Goal: Transaction & Acquisition: Book appointment/travel/reservation

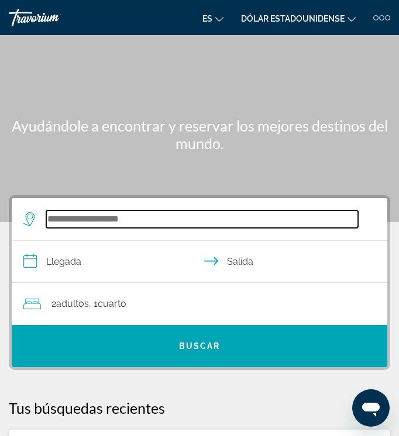
click at [88, 227] on input "Buscar destino de hotel" at bounding box center [202, 219] width 312 height 18
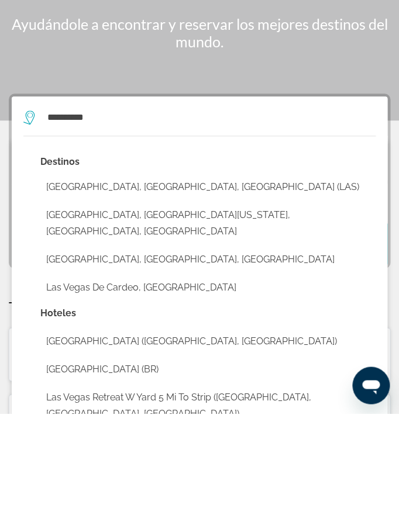
click at [61, 278] on button "Las Vegas, NV, United States (LAS)" at bounding box center [207, 289] width 335 height 22
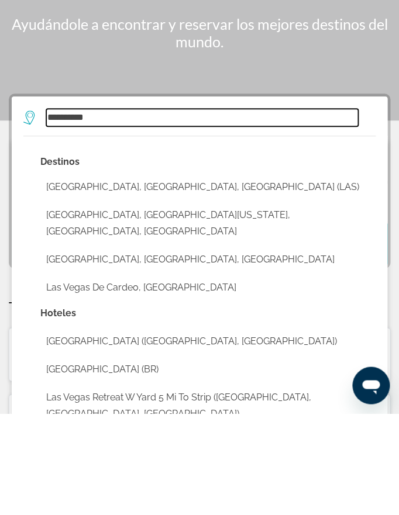
type input "**********"
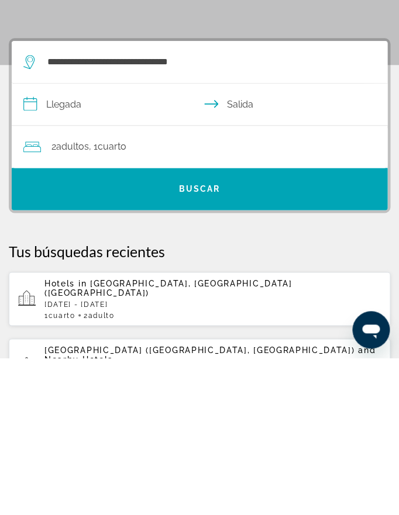
click at [60, 241] on input "**********" at bounding box center [202, 263] width 380 height 45
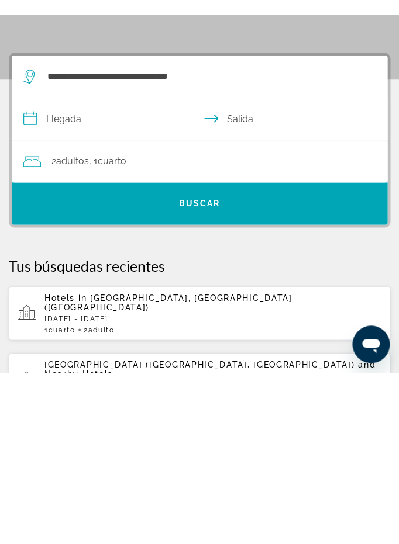
scroll to position [157, 0]
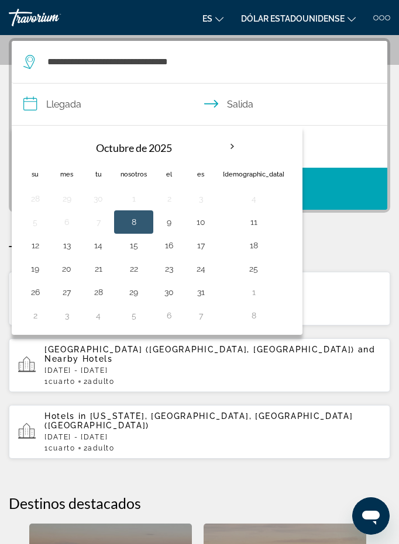
click at [206, 252] on button "17" at bounding box center [200, 245] width 19 height 16
click at [73, 271] on button "20" at bounding box center [66, 269] width 19 height 16
type input "**********"
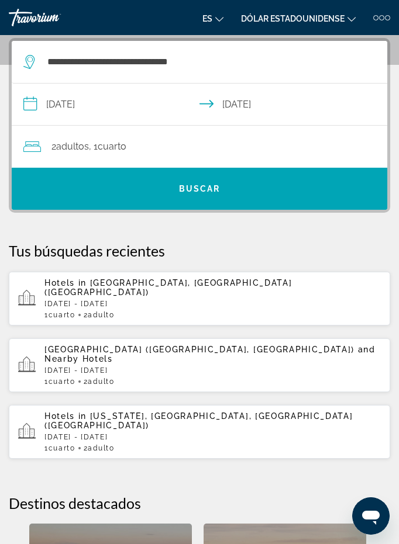
click at [148, 186] on span "Buscar" at bounding box center [199, 189] width 375 height 28
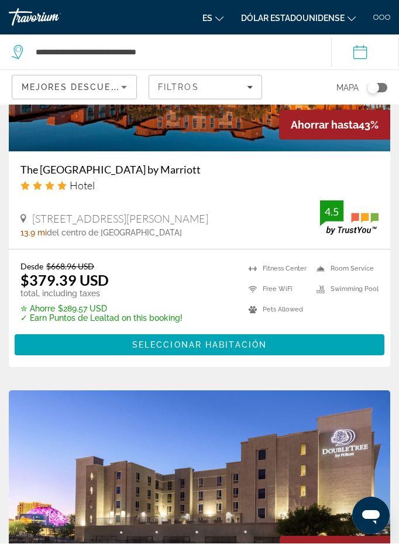
scroll to position [1044, 0]
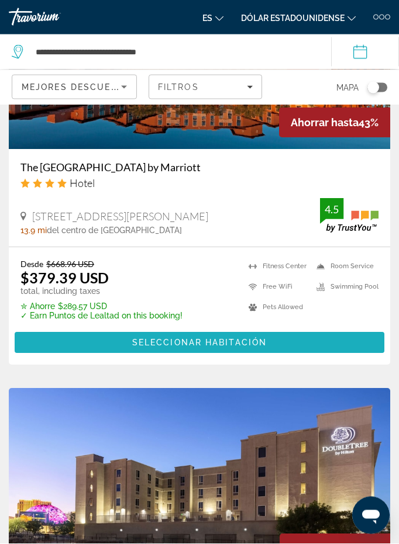
click at [145, 339] on span "Seleccionar habitación" at bounding box center [199, 343] width 134 height 9
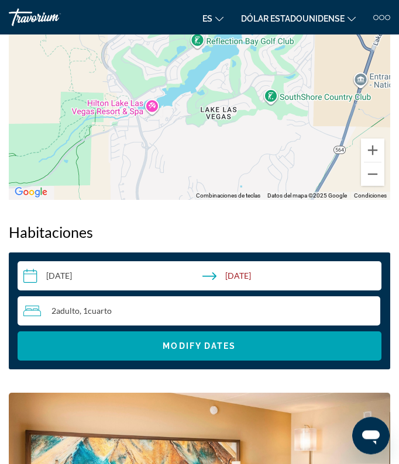
scroll to position [1041, 0]
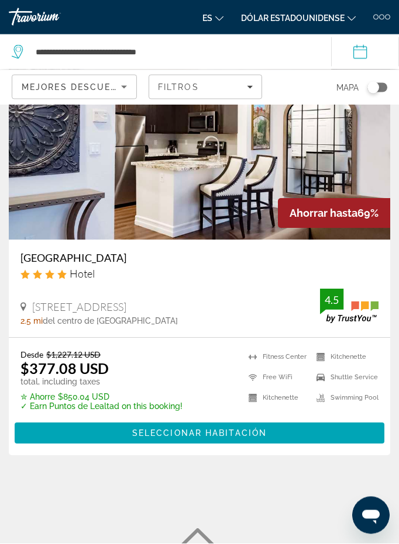
scroll to position [90, 0]
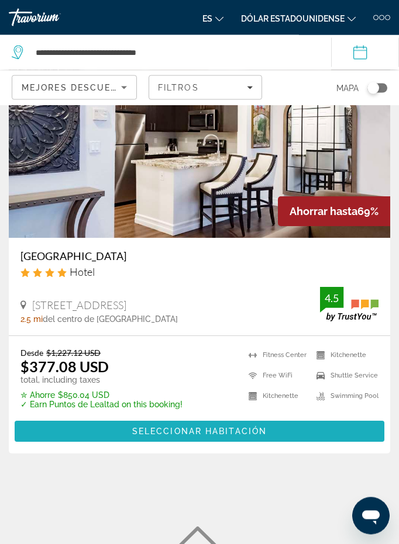
click at [108, 435] on span "Contenido principal" at bounding box center [199, 432] width 369 height 28
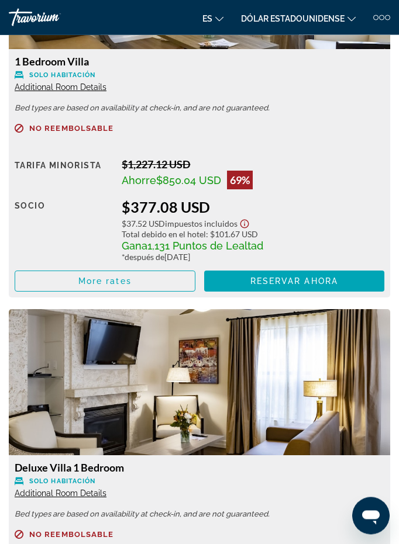
scroll to position [1620, 0]
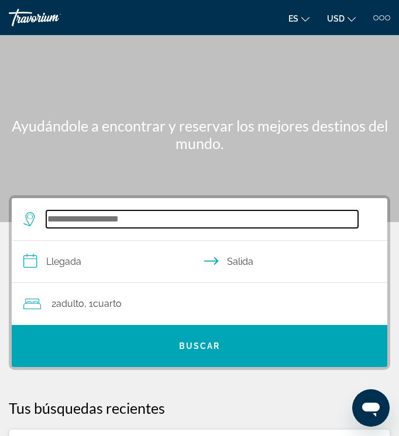
click at [72, 226] on input "Search hotel destination" at bounding box center [202, 219] width 312 height 18
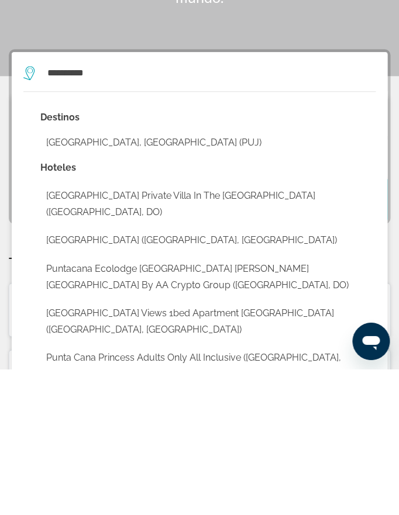
click at [118, 278] on button "[GEOGRAPHIC_DATA], [GEOGRAPHIC_DATA] (PUJ)" at bounding box center [207, 289] width 335 height 22
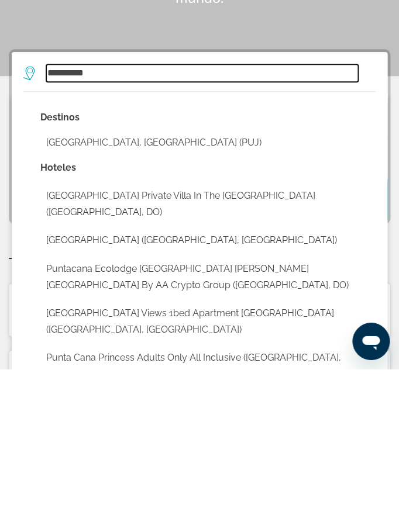
type input "**********"
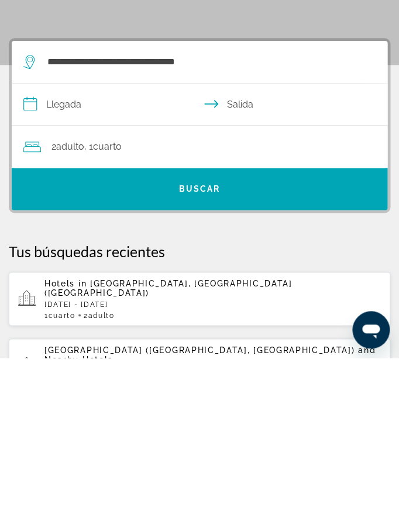
click at [65, 241] on input "**********" at bounding box center [202, 263] width 380 height 45
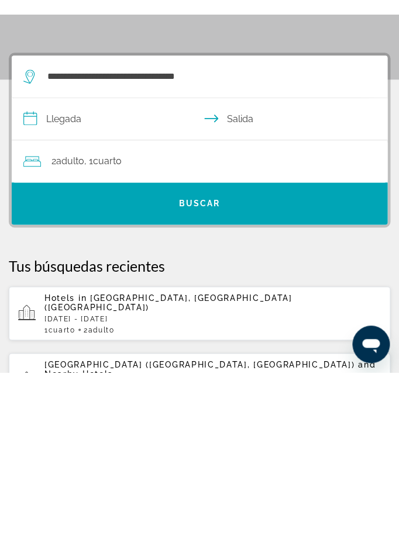
scroll to position [157, 0]
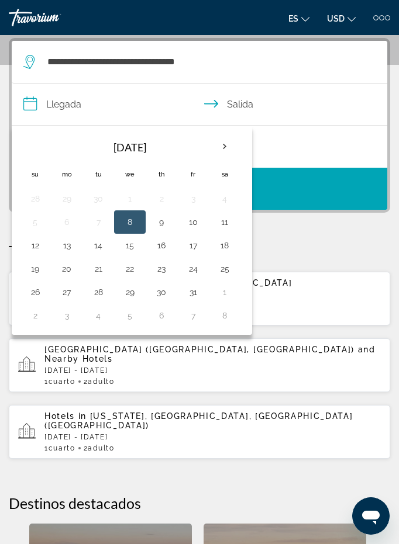
click at [201, 247] on button "17" at bounding box center [193, 245] width 19 height 16
click at [71, 269] on button "20" at bounding box center [66, 269] width 19 height 16
type input "**********"
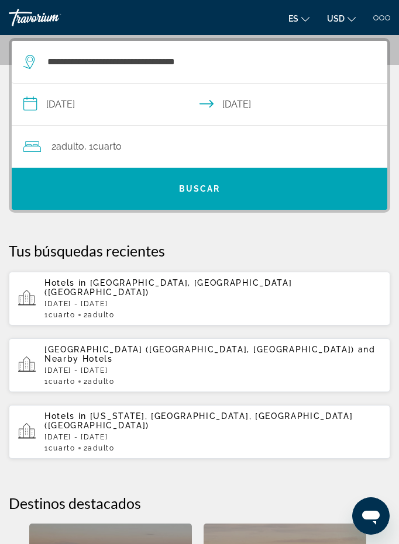
click at [84, 147] on span "Adulto" at bounding box center [70, 146] width 28 height 11
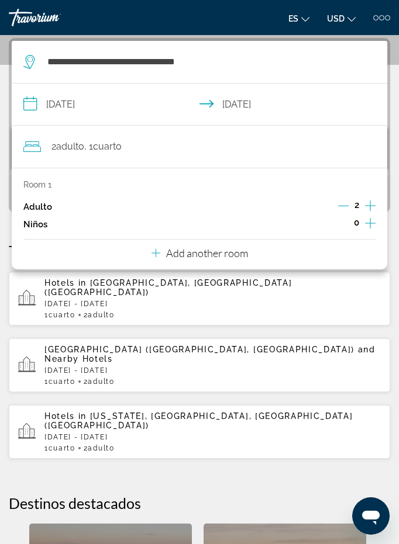
click at [208, 247] on p "Add another room" at bounding box center [207, 253] width 82 height 13
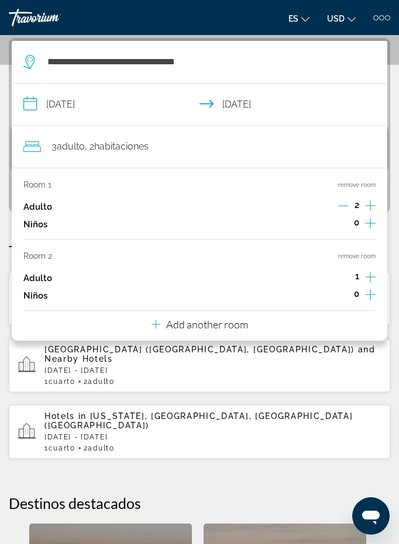
click at [193, 318] on p "Add another room" at bounding box center [207, 324] width 82 height 13
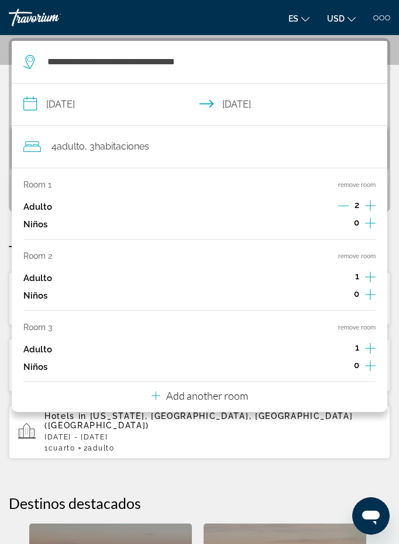
click at [191, 389] on p "Add another room" at bounding box center [207, 395] width 82 height 13
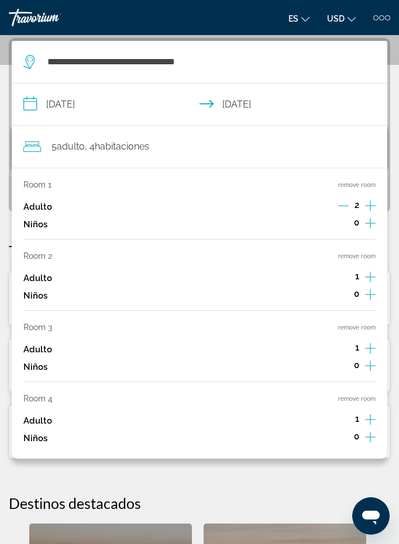
click at [375, 199] on icon "Increment adults" at bounding box center [370, 206] width 11 height 14
click at [374, 202] on icon "Increment adults" at bounding box center [370, 206] width 11 height 14
click at [383, 205] on div "Room 1 remove room Adulto 3 Niños 0 Room 2 remove room Adulto 1 Niños 0 Room 3 …" at bounding box center [199, 313] width 375 height 291
click at [373, 202] on icon "Increment adults" at bounding box center [370, 206] width 11 height 14
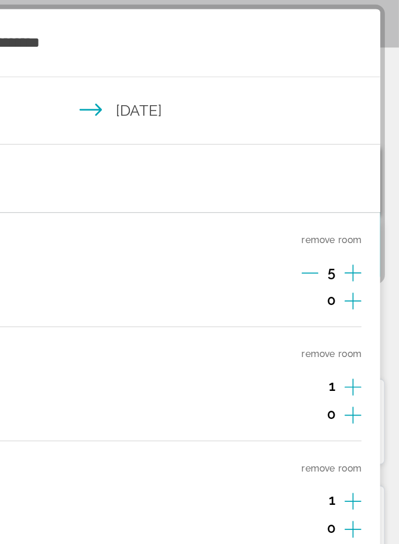
click at [365, 200] on icon "Increment adults" at bounding box center [370, 205] width 11 height 11
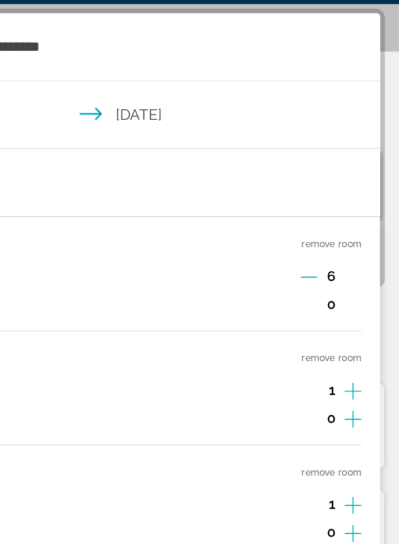
click at [220, 277] on div "Room 1 remove room Adulto 6 Niños 0 Room 2 remove room Adulto 1 Niños 0 Room 3 …" at bounding box center [199, 313] width 375 height 291
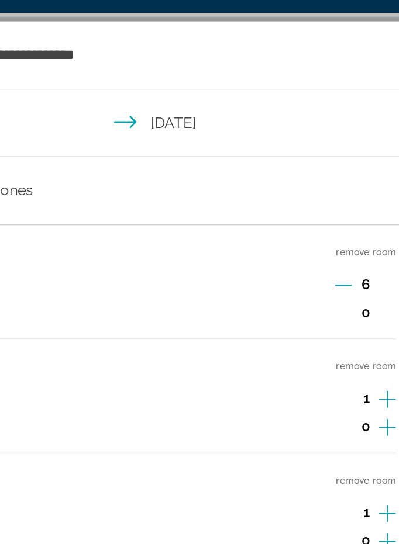
click at [338, 269] on div "1" at bounding box center [356, 278] width 37 height 18
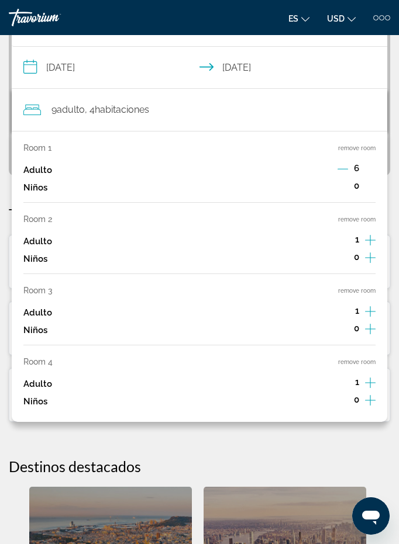
scroll to position [193, 0]
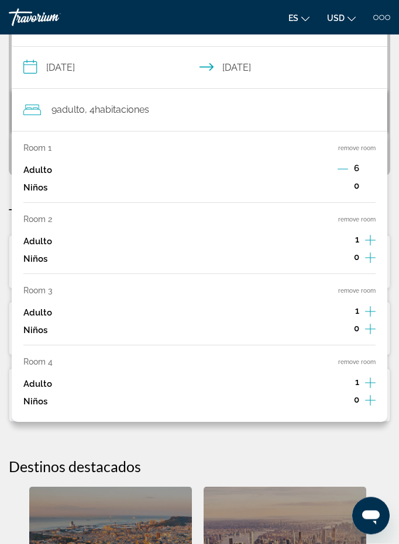
click at [371, 237] on icon "Increment adults" at bounding box center [370, 241] width 11 height 14
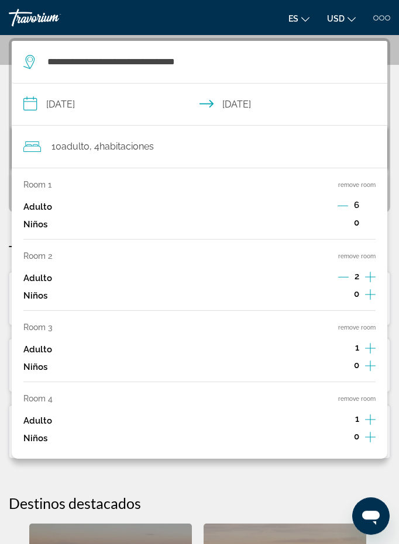
click at [368, 277] on icon "Increment adults" at bounding box center [370, 277] width 11 height 14
click at [368, 276] on icon "Increment adults" at bounding box center [370, 277] width 11 height 14
click at [368, 275] on icon "Increment adults" at bounding box center [370, 277] width 11 height 14
click at [373, 341] on icon "Increment adults" at bounding box center [370, 348] width 11 height 14
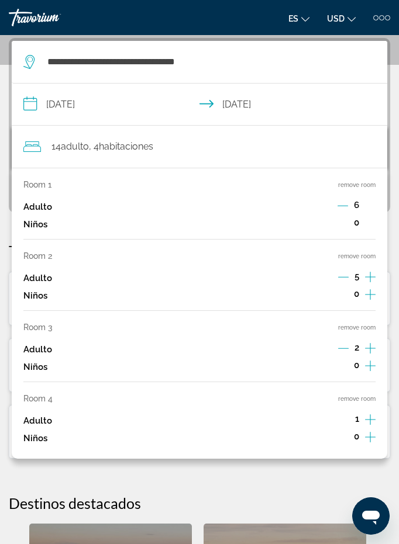
click at [371, 345] on icon "Increment adults" at bounding box center [370, 348] width 11 height 14
click at [372, 343] on icon "Increment adults" at bounding box center [370, 348] width 11 height 11
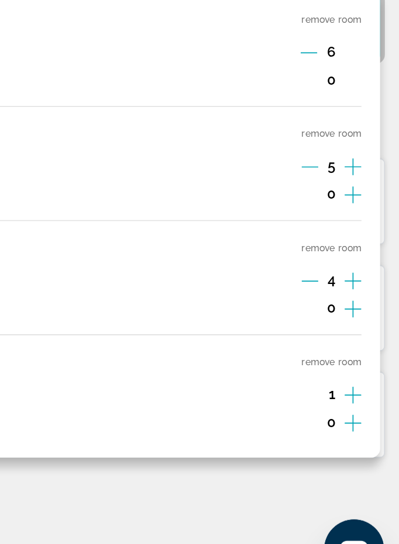
scroll to position [231, 0]
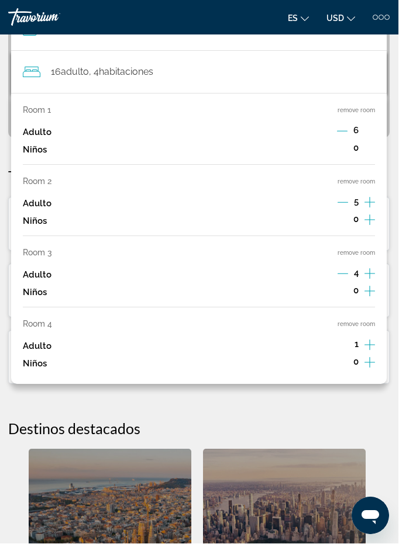
click at [367, 339] on icon "Increment adults" at bounding box center [370, 345] width 11 height 14
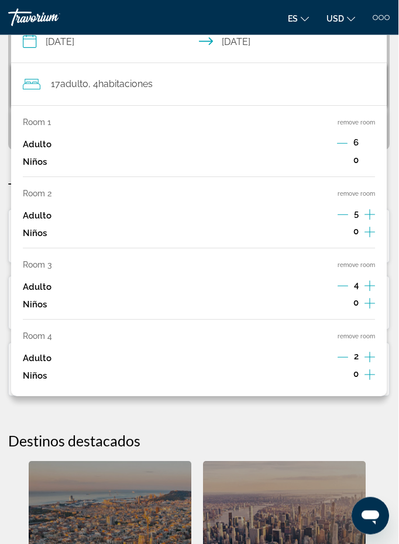
scroll to position [157, 0]
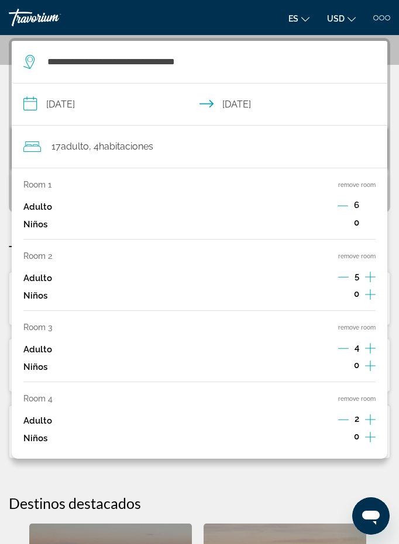
click at [373, 348] on icon "Increment adults" at bounding box center [370, 348] width 11 height 14
click at [373, 347] on icon "Increment adults" at bounding box center [370, 348] width 11 height 14
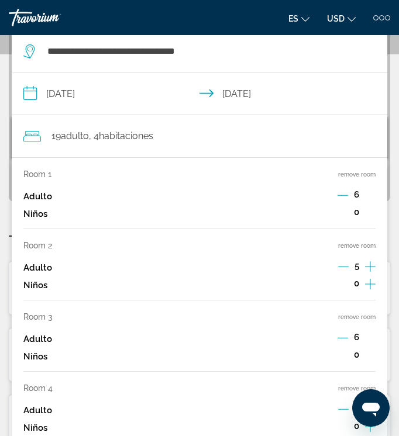
click at [367, 262] on icon "Increment adults" at bounding box center [370, 267] width 11 height 14
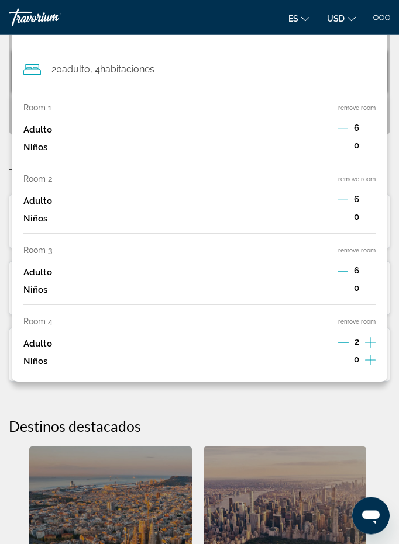
click at [372, 336] on icon "Increment adults" at bounding box center [370, 343] width 11 height 14
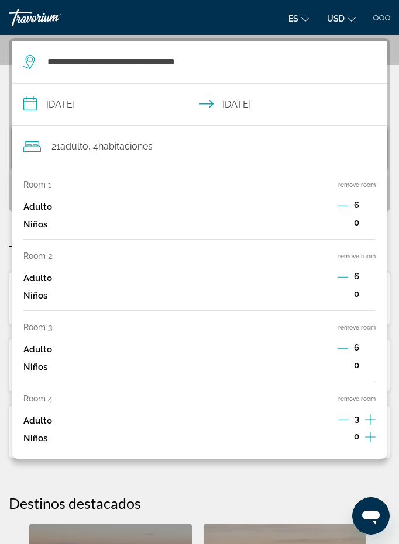
click at [367, 414] on icon "Increment adults" at bounding box center [370, 420] width 11 height 14
click at [368, 416] on icon "Increment adults" at bounding box center [370, 420] width 11 height 14
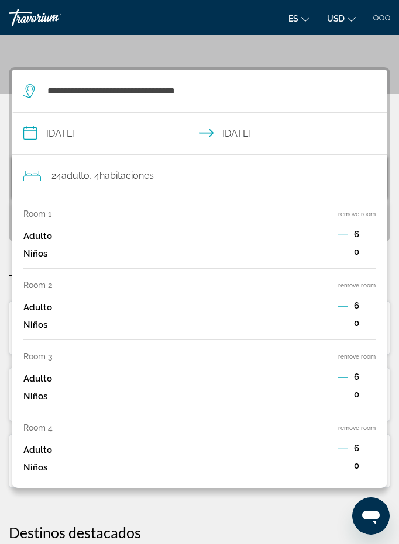
scroll to position [127, 0]
click at [108, 435] on h2 "Destinos destacados" at bounding box center [199, 533] width 381 height 18
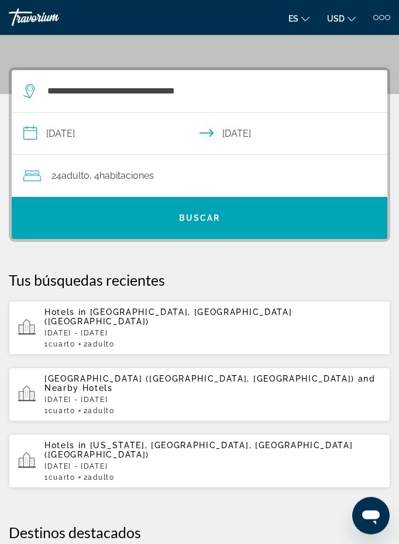
click at [56, 181] on span "24 Adulto Adulto" at bounding box center [70, 176] width 38 height 16
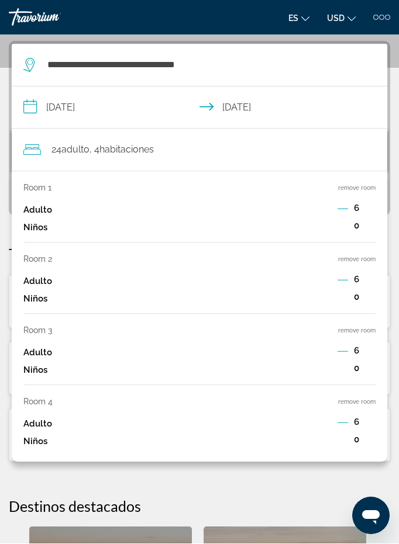
scroll to position [157, 0]
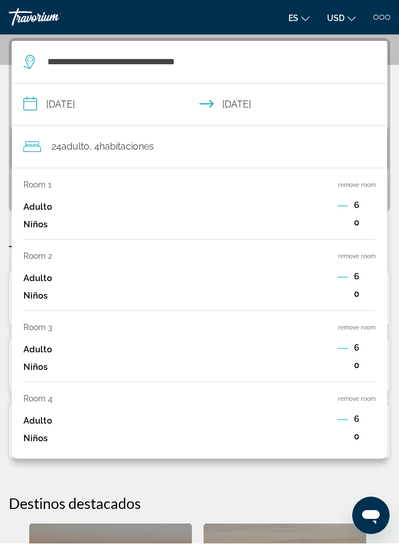
click at [333, 413] on div "Adulto 6" at bounding box center [199, 422] width 352 height 18
click at [342, 418] on button "Decrement adults" at bounding box center [342, 421] width 11 height 14
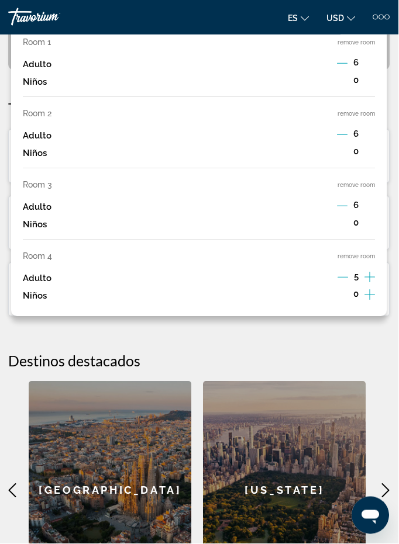
click at [338, 273] on icon "Decrement adults" at bounding box center [343, 278] width 11 height 11
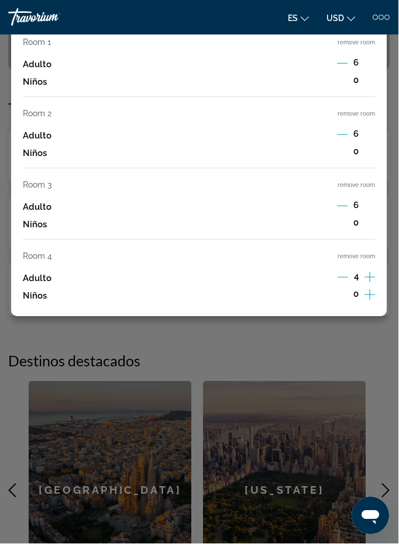
click at [345, 272] on icon "Decrement adults" at bounding box center [343, 277] width 11 height 11
click at [338, 272] on icon "Decrement adults" at bounding box center [343, 277] width 11 height 11
click at [341, 272] on icon "Decrement adults" at bounding box center [343, 277] width 11 height 11
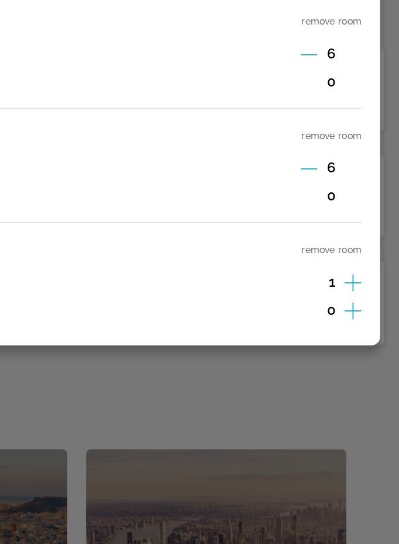
click at [337, 202] on icon "Decrement adults" at bounding box center [342, 207] width 11 height 11
click at [338, 202] on icon "Decrement adults" at bounding box center [343, 207] width 11 height 11
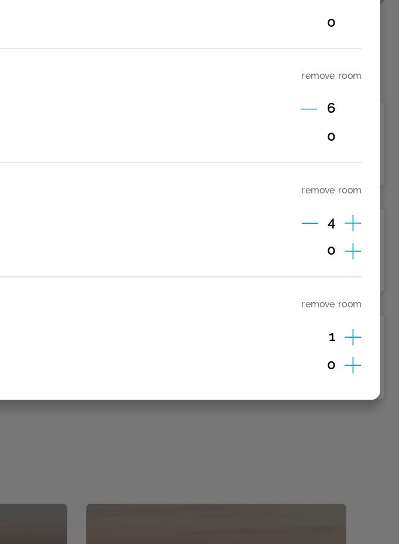
click at [188, 103] on div "Room 1 remove room Adulto 6 Niños 0 Room 2 remove room Adulto 6 Niños 0 Room 3 …" at bounding box center [199, 171] width 375 height 291
click at [338, 207] on icon "Decrement adults" at bounding box center [343, 207] width 11 height 1
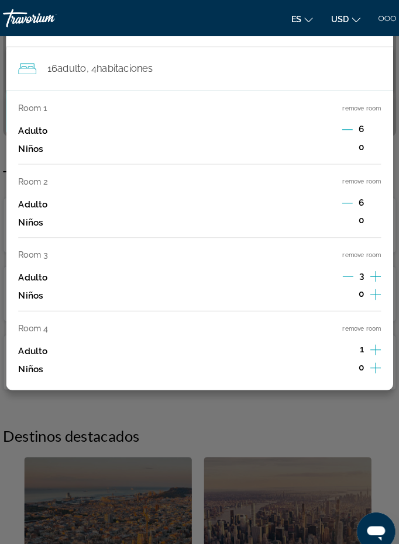
click at [340, 269] on button "Decrement adults" at bounding box center [343, 269] width 11 height 14
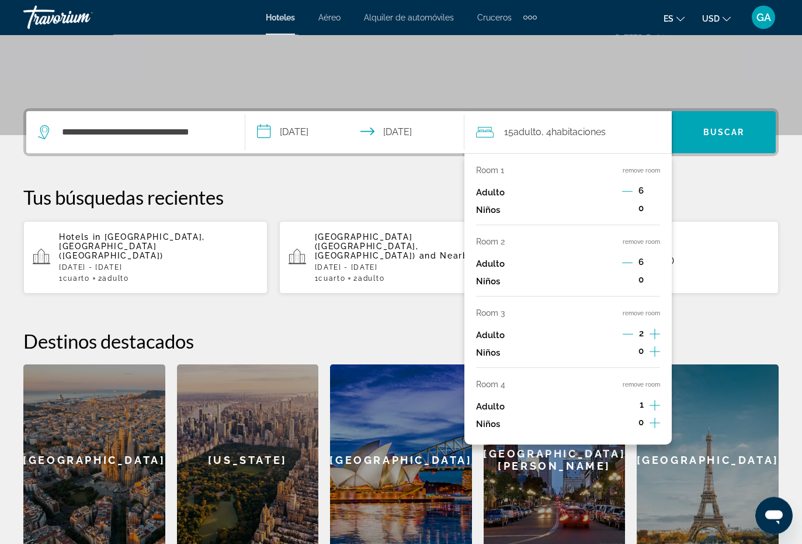
scroll to position [308, 0]
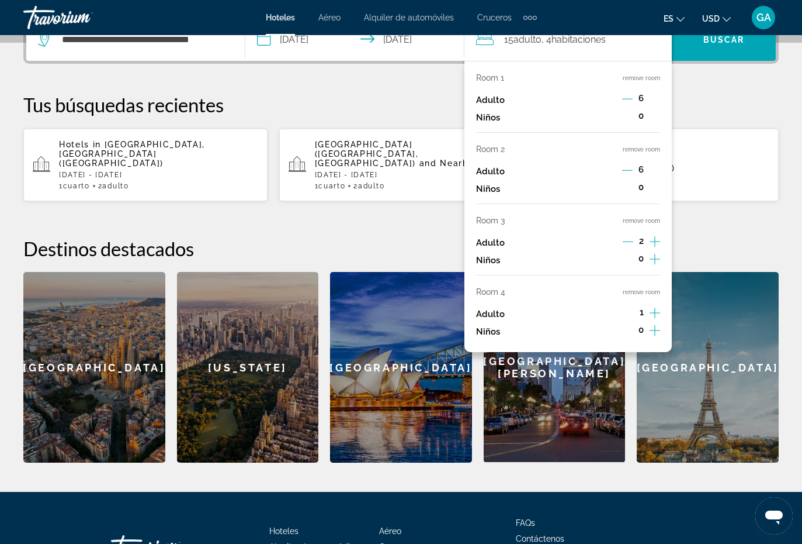
click at [398, 307] on icon "Increment adults" at bounding box center [655, 312] width 11 height 11
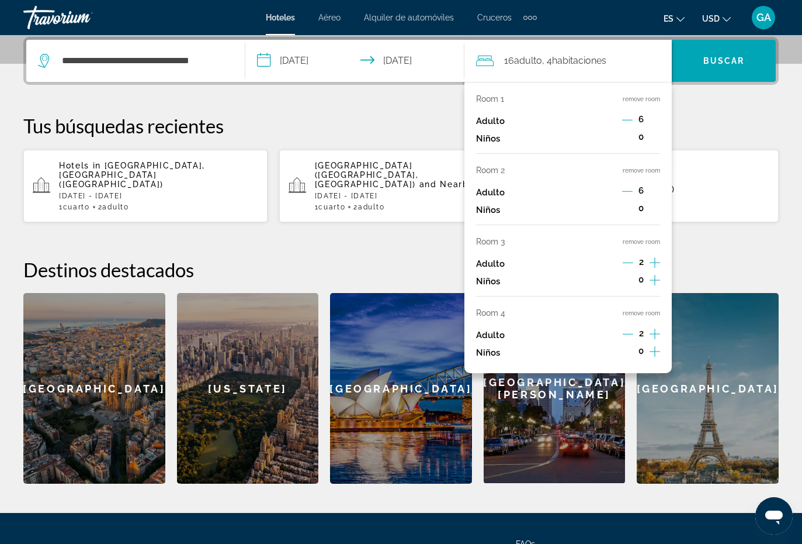
scroll to position [286, 0]
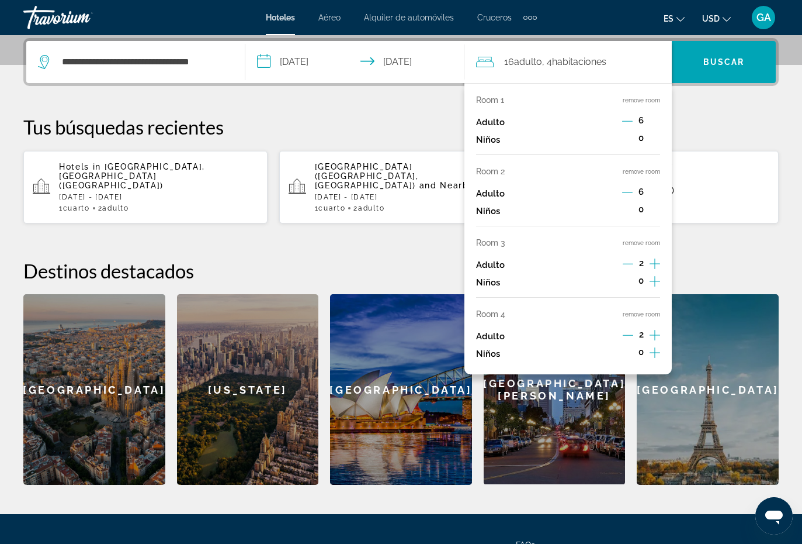
click at [398, 330] on div "Adulto 2" at bounding box center [568, 336] width 184 height 18
click at [398, 330] on icon "Decrement adults" at bounding box center [628, 335] width 11 height 11
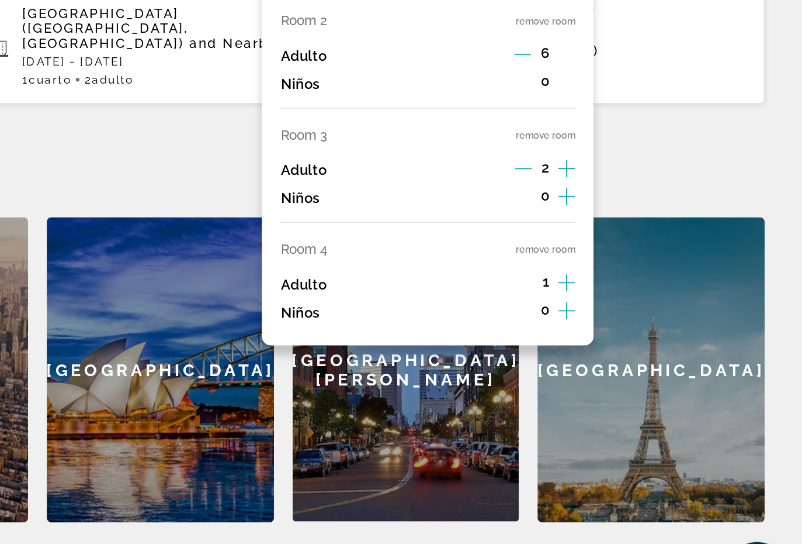
click at [398, 327] on div "Adulto 1" at bounding box center [568, 336] width 184 height 18
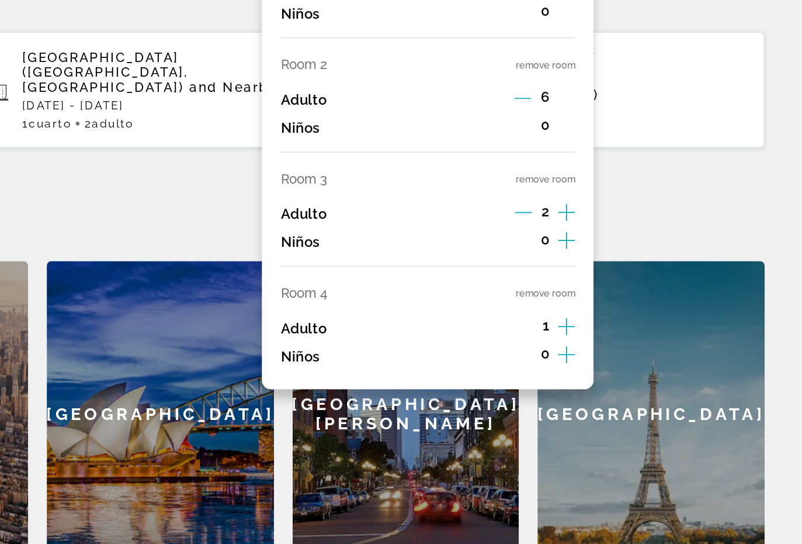
click at [398, 101] on div "Room 1 remove room Adulto 6 Niños 0 Room 2 remove room Adulto 6 Niños 0 Room 3 …" at bounding box center [568, 228] width 207 height 291
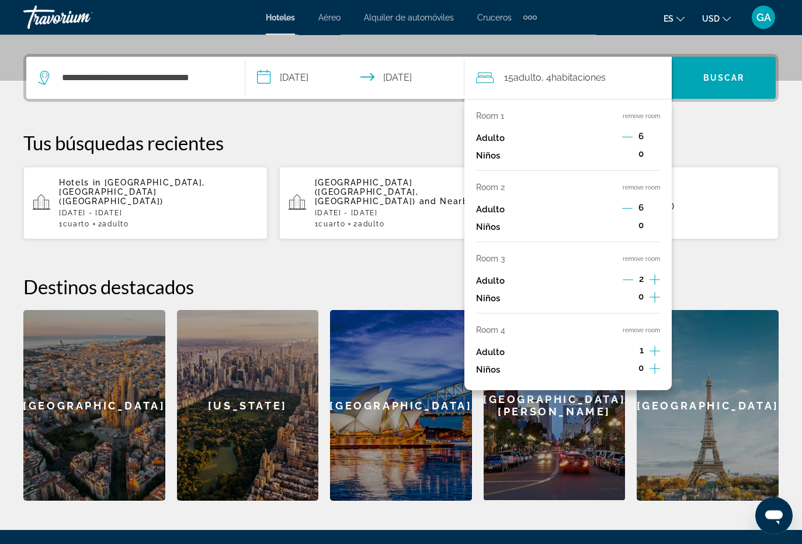
click at [398, 290] on div "Niños 0" at bounding box center [568, 299] width 184 height 18
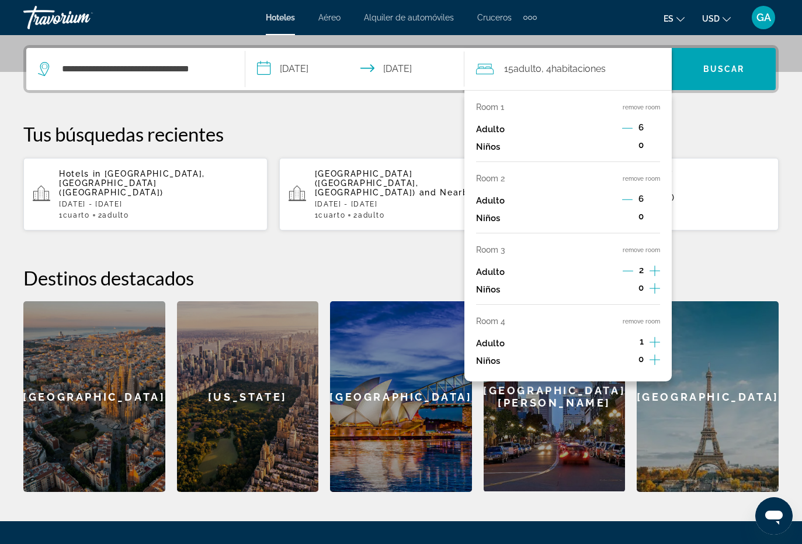
scroll to position [285, 0]
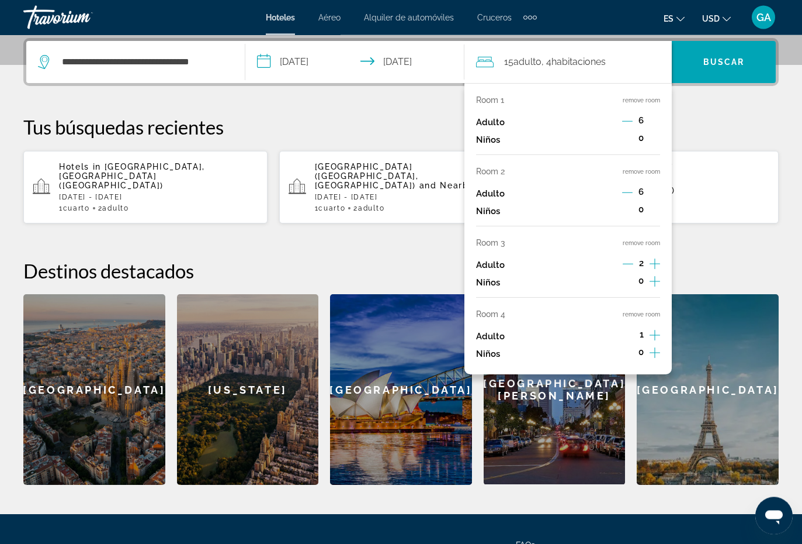
click at [398, 248] on div "Room 3 remove room Adulto 2 Niños 0" at bounding box center [568, 268] width 184 height 60
click at [398, 258] on div "Adulto 2" at bounding box center [568, 266] width 184 height 18
click at [398, 265] on div "Adulto 2" at bounding box center [568, 266] width 184 height 18
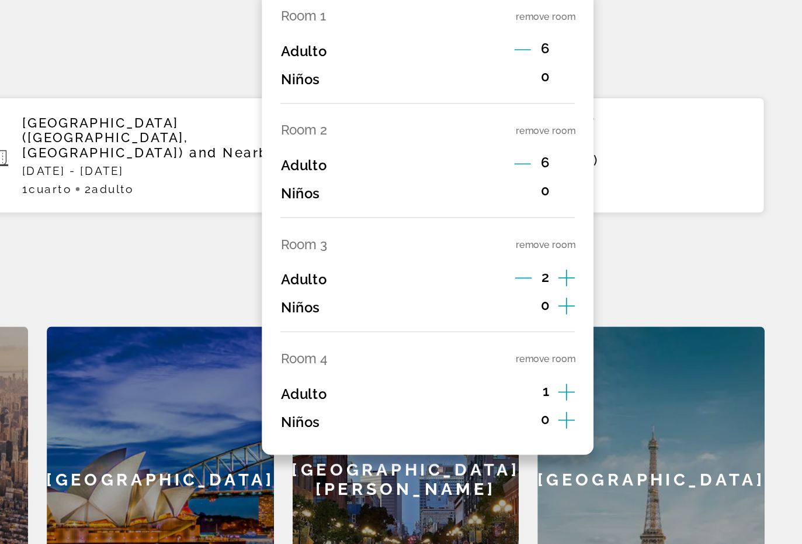
click at [398, 258] on icon "Decrement adults" at bounding box center [628, 263] width 11 height 11
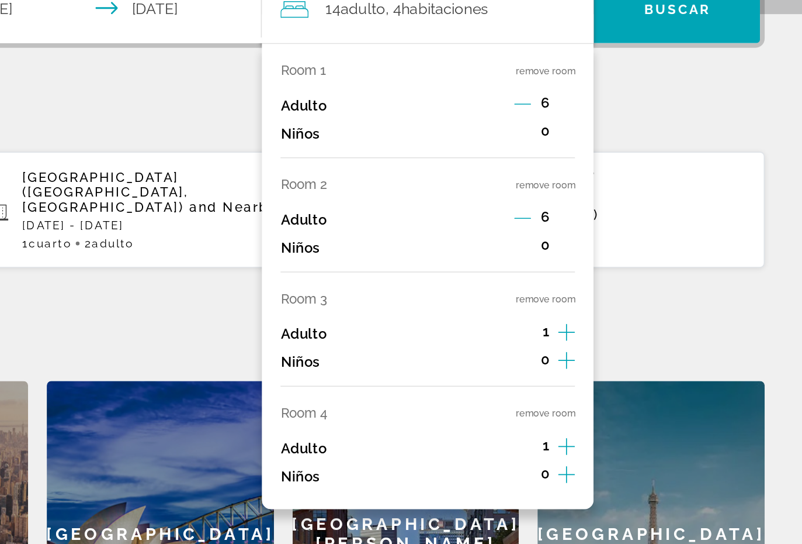
click at [398, 103] on div "Room 1 remove room Adulto 6 Niños 0 Room 2 remove room Adulto 6 Niños 0 Room 3 …" at bounding box center [568, 228] width 207 height 291
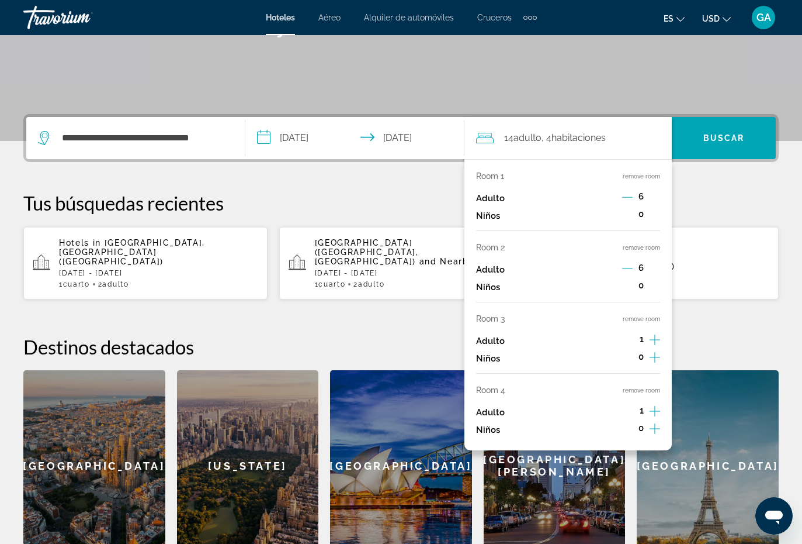
click at [398, 268] on div "Adulto 6" at bounding box center [568, 270] width 184 height 18
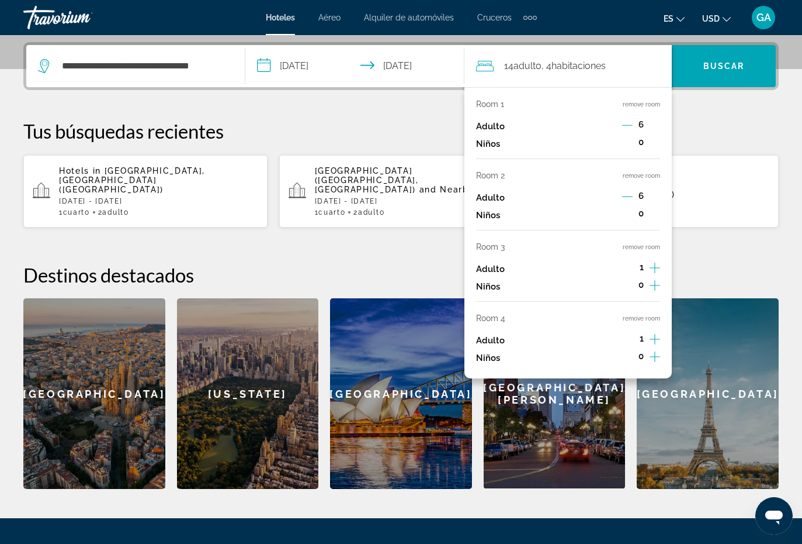
scroll to position [285, 0]
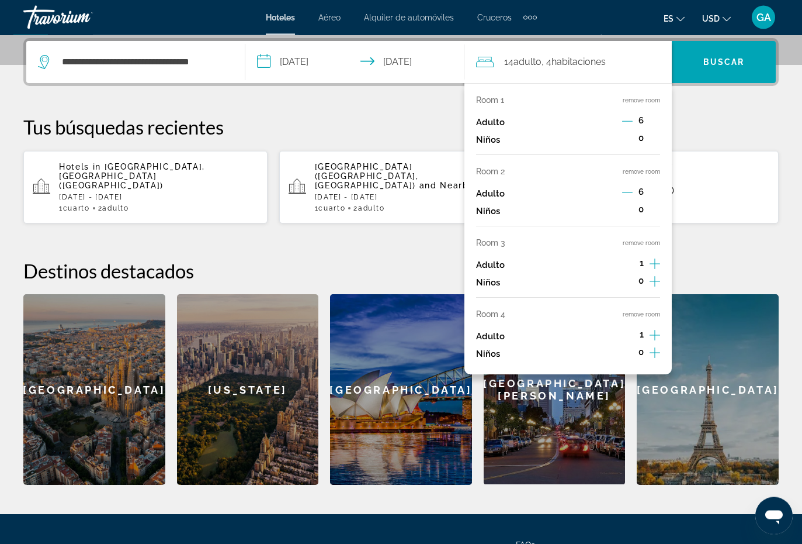
click at [398, 197] on div "Adulto 6" at bounding box center [568, 194] width 184 height 18
click at [398, 189] on div "Adulto 6" at bounding box center [568, 194] width 184 height 18
click at [398, 198] on div "Adulto 6" at bounding box center [568, 194] width 184 height 18
click at [398, 195] on div "Adulto 6" at bounding box center [568, 194] width 184 height 18
click at [398, 193] on div "Adulto 6" at bounding box center [568, 194] width 184 height 18
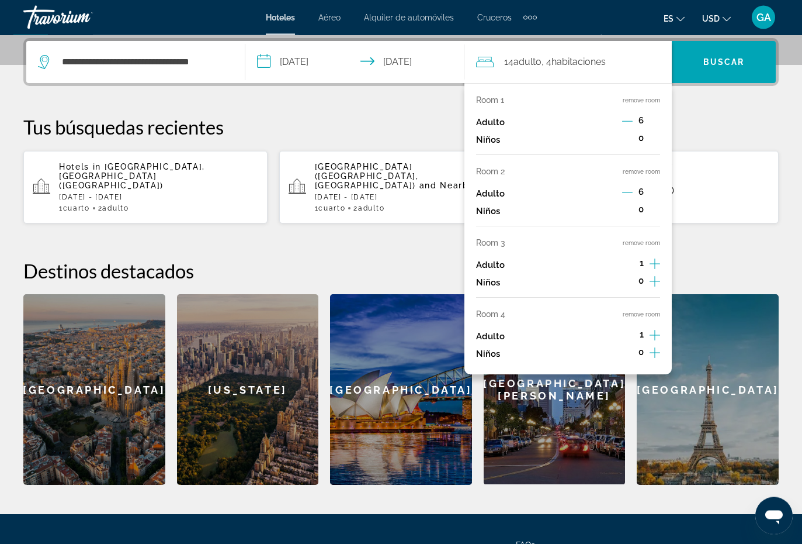
click at [398, 195] on button "Decrement adults" at bounding box center [627, 194] width 11 height 14
click at [398, 198] on div "Adulto 5" at bounding box center [568, 194] width 184 height 18
click at [398, 202] on div "Niños 0" at bounding box center [568, 211] width 184 height 18
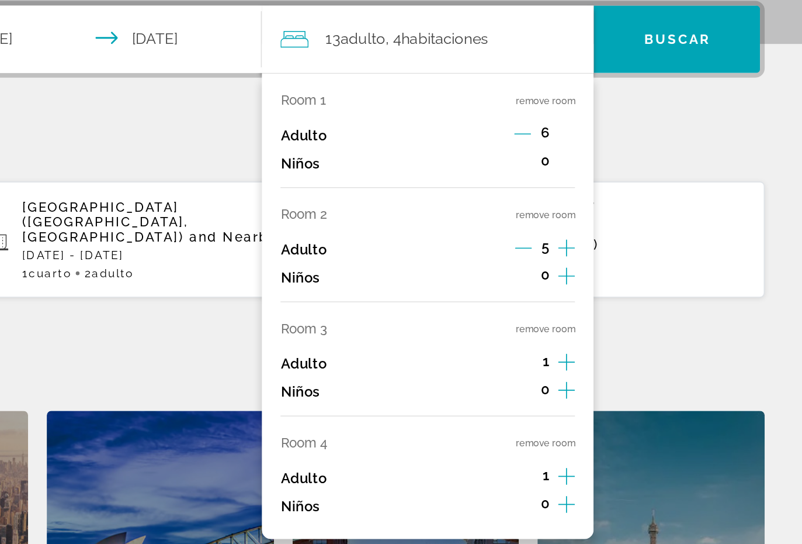
click at [398, 54] on span "13 Adulto Adulto" at bounding box center [522, 62] width 37 height 16
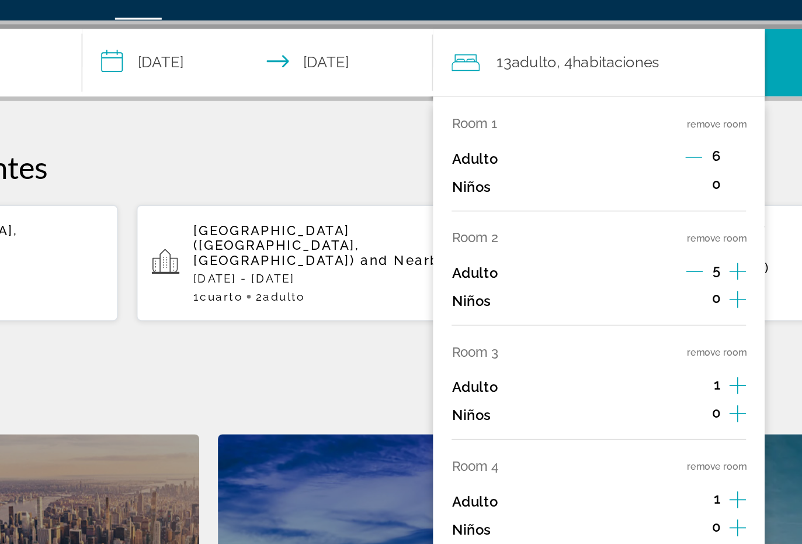
click at [245, 41] on input "**********" at bounding box center [357, 64] width 224 height 46
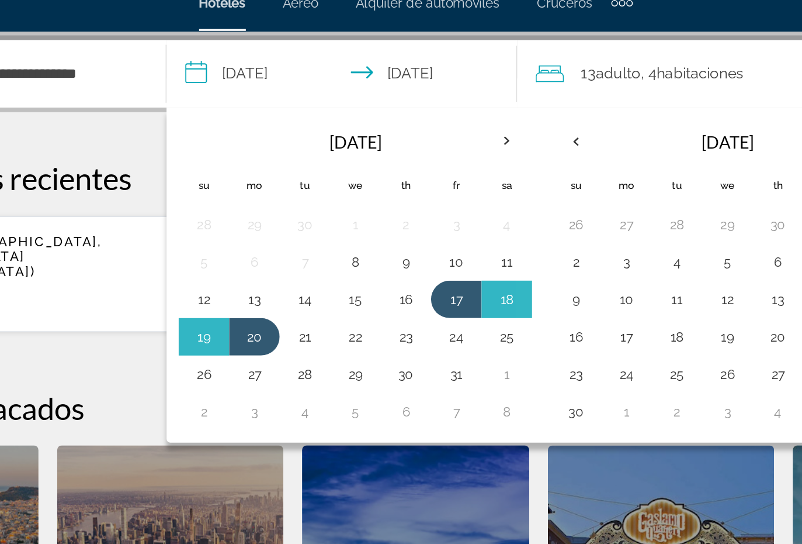
click at [324, 43] on input "**********" at bounding box center [357, 64] width 224 height 46
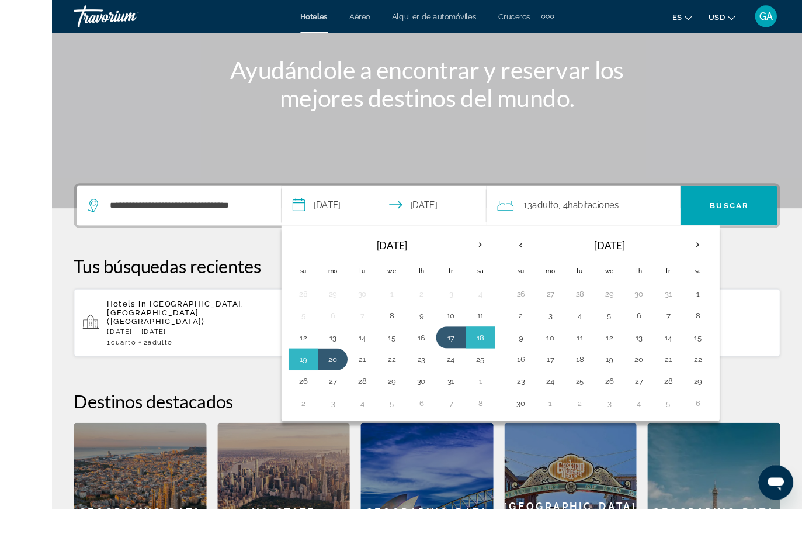
scroll to position [156, 0]
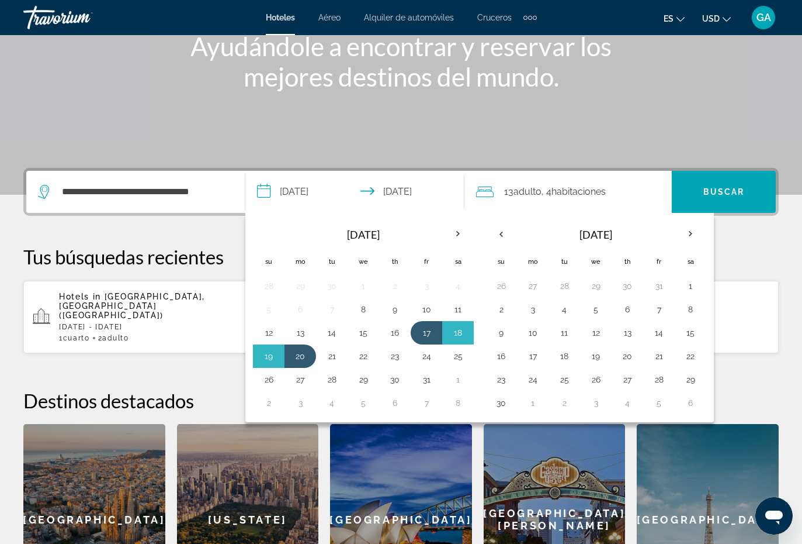
click at [398, 196] on span "habitaciones" at bounding box center [579, 191] width 54 height 11
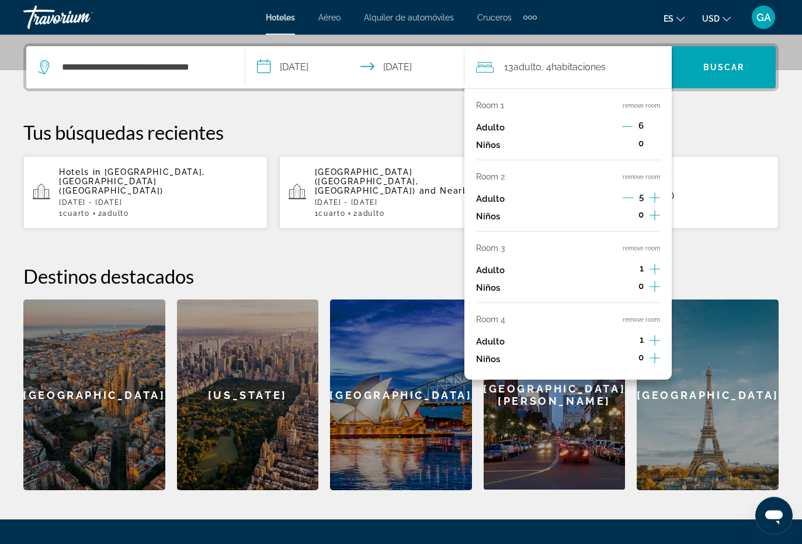
scroll to position [285, 0]
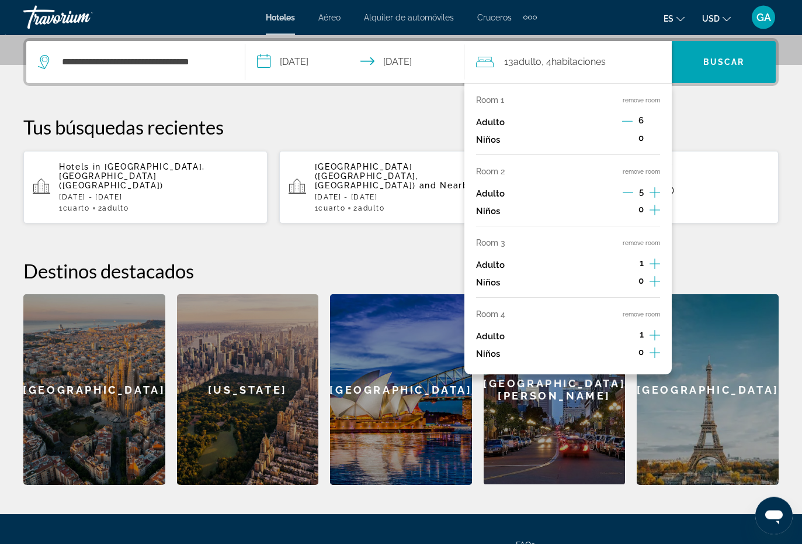
click at [398, 188] on icon "Decrement adults" at bounding box center [628, 193] width 11 height 11
click at [398, 191] on icon "Decrement adults" at bounding box center [628, 192] width 11 height 11
click at [398, 190] on icon "Decrement adults" at bounding box center [628, 192] width 11 height 11
click at [398, 187] on icon "Decrement adults" at bounding box center [628, 192] width 11 height 11
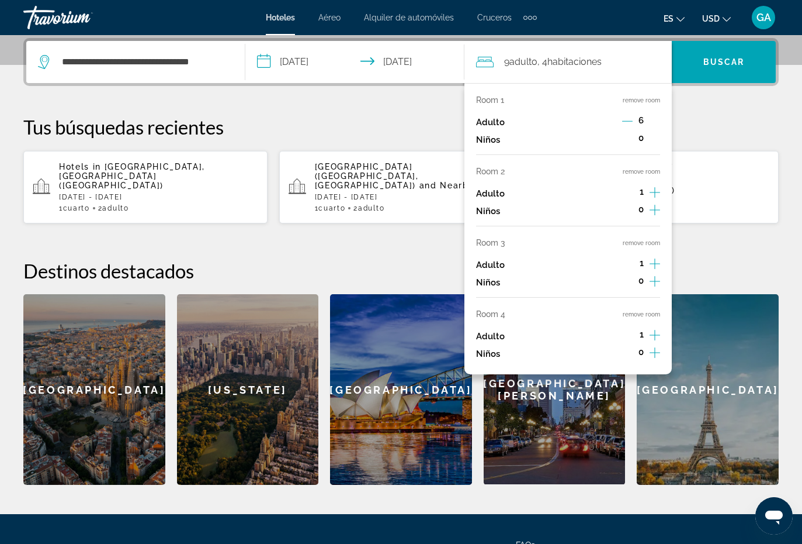
click at [398, 190] on div "1" at bounding box center [642, 194] width 37 height 18
click at [398, 122] on icon "Decrement adults" at bounding box center [627, 121] width 11 height 11
click at [398, 127] on button "Decrement adults" at bounding box center [628, 122] width 11 height 14
click at [398, 122] on icon "Decrement adults" at bounding box center [628, 121] width 11 height 11
click at [398, 124] on icon "Decrement adults" at bounding box center [628, 121] width 11 height 11
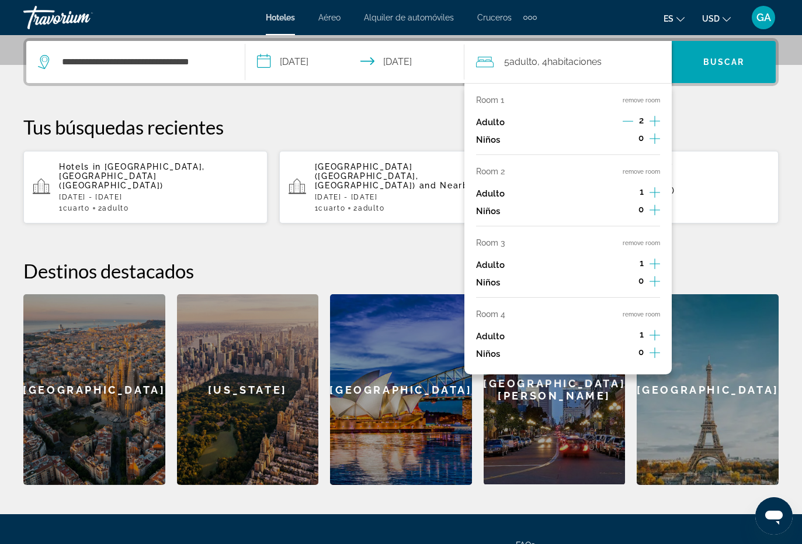
click at [398, 122] on icon "Decrement adults" at bounding box center [628, 121] width 11 height 11
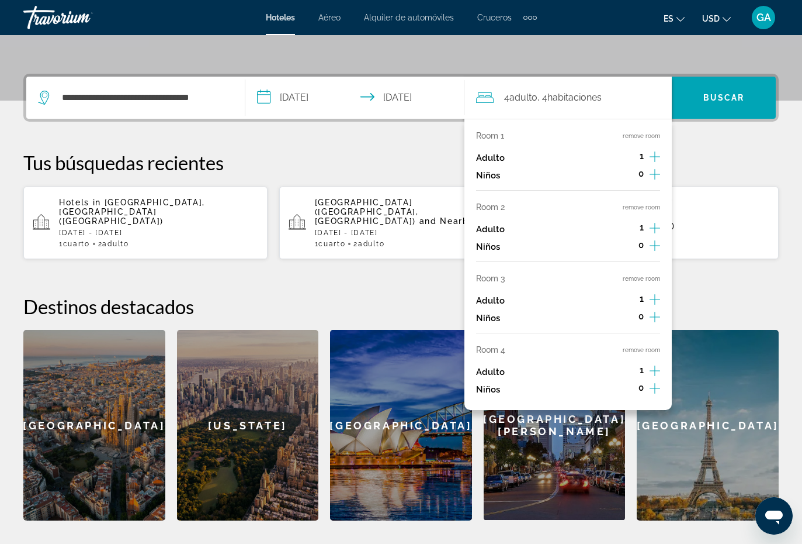
scroll to position [240, 0]
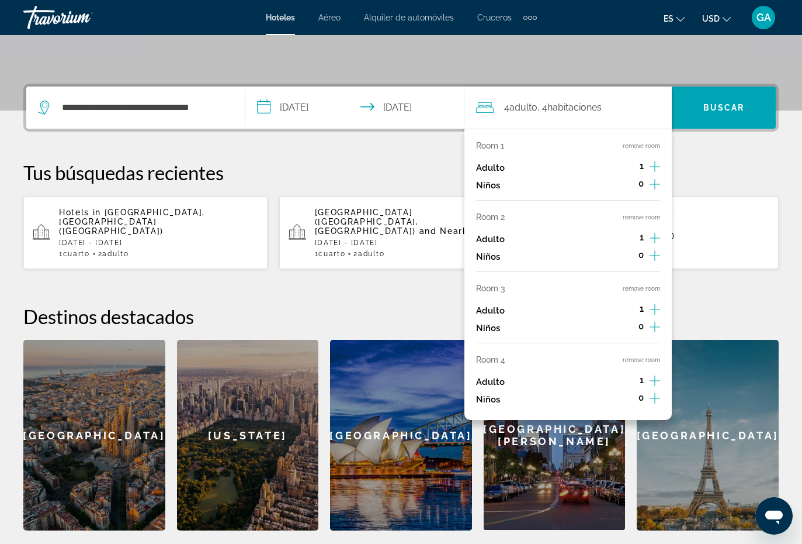
click at [398, 153] on div "**********" at bounding box center [401, 307] width 802 height 447
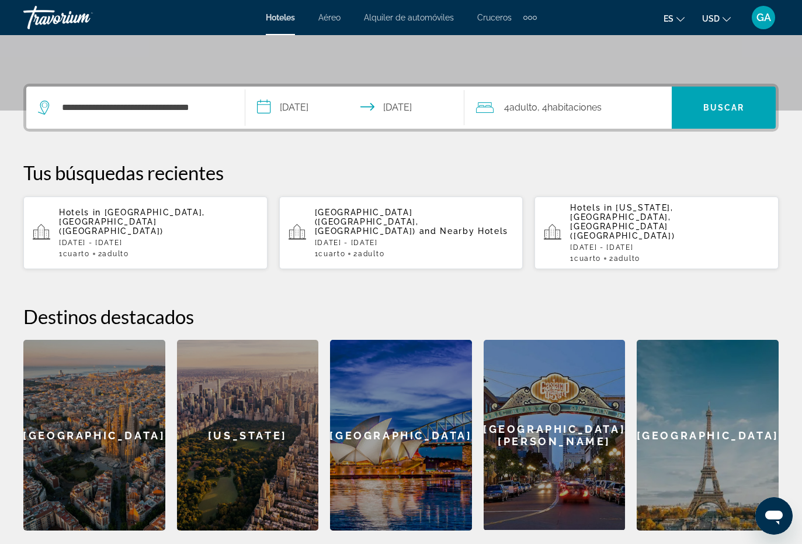
click at [398, 110] on span "Adulto" at bounding box center [524, 107] width 28 height 11
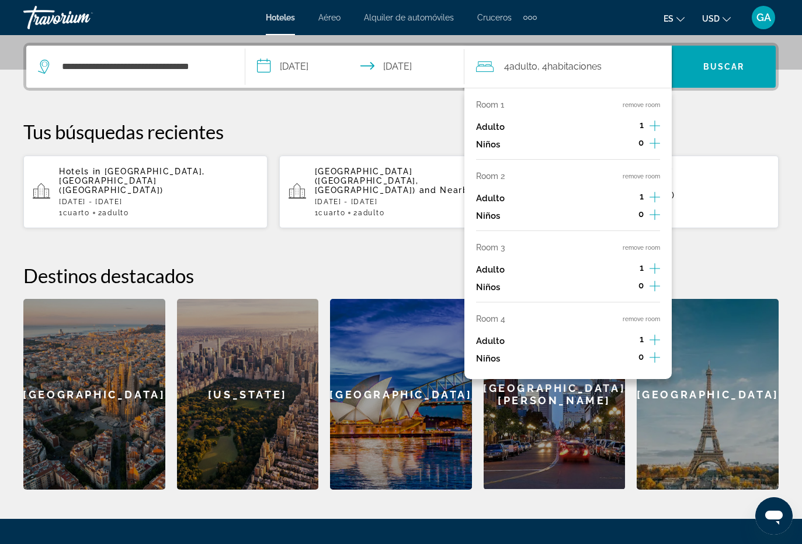
scroll to position [285, 0]
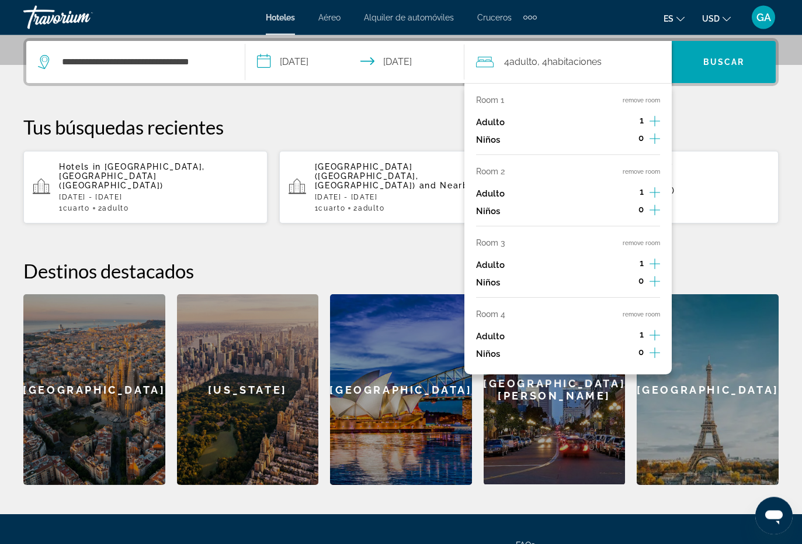
click at [398, 242] on div "Room 3 remove room" at bounding box center [568, 242] width 184 height 9
click at [398, 365] on div "[GEOGRAPHIC_DATA]" at bounding box center [401, 390] width 142 height 191
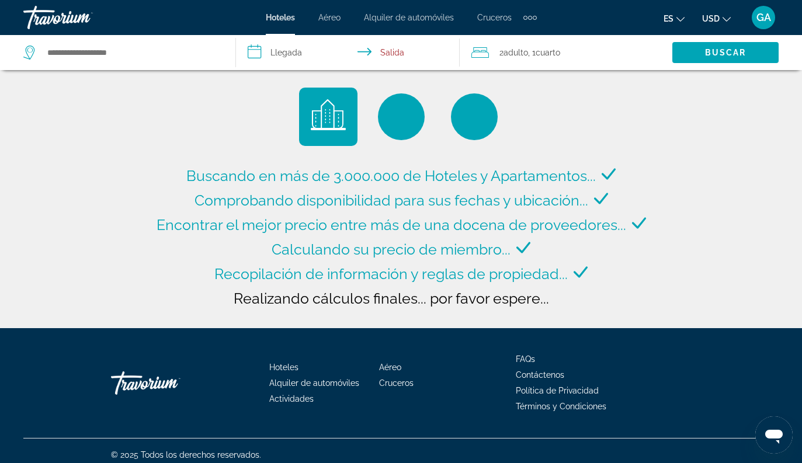
type input "**********"
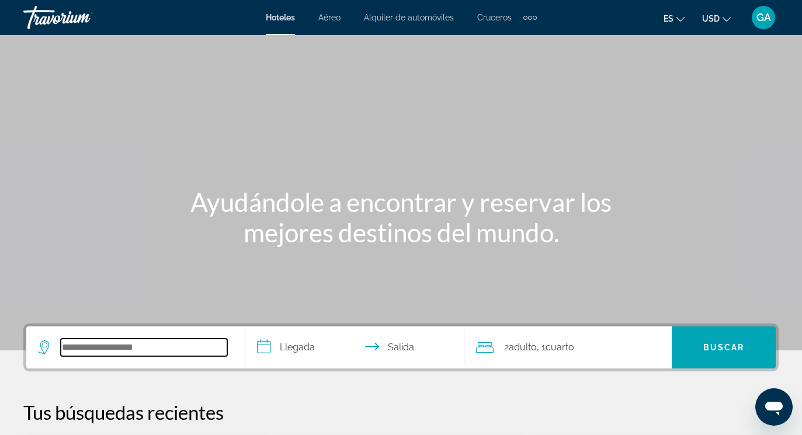
click at [83, 355] on input "Search hotel destination" at bounding box center [144, 348] width 167 height 18
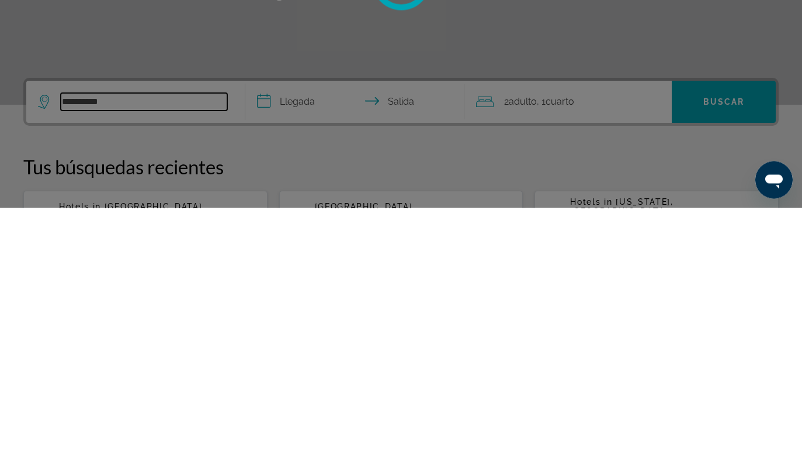
type input "**********"
click at [294, 327] on input "**********" at bounding box center [357, 350] width 224 height 46
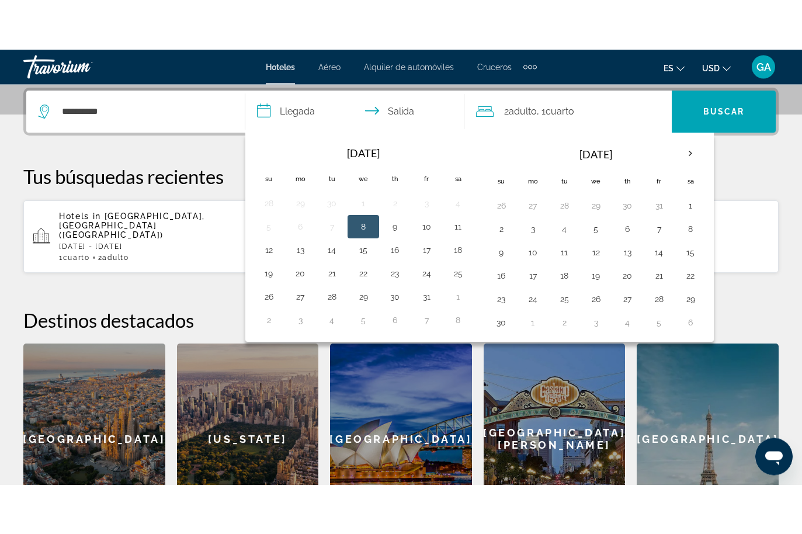
scroll to position [286, 0]
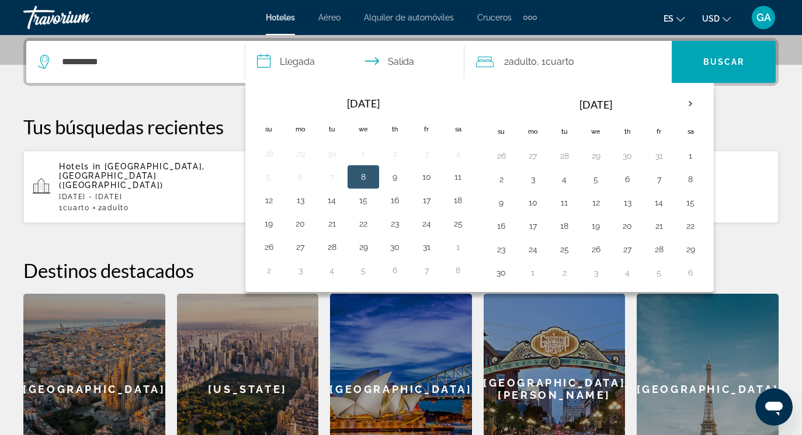
click at [427, 205] on button "17" at bounding box center [426, 200] width 19 height 16
click at [300, 227] on button "20" at bounding box center [300, 224] width 19 height 16
type input "**********"
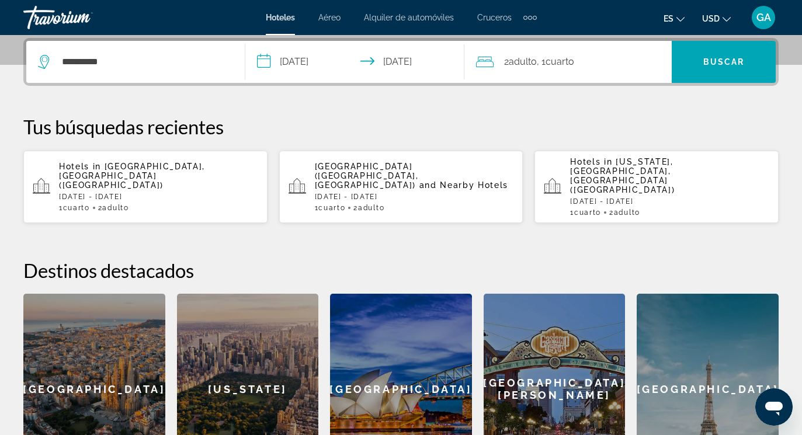
click at [702, 64] on span "Search" at bounding box center [724, 62] width 104 height 28
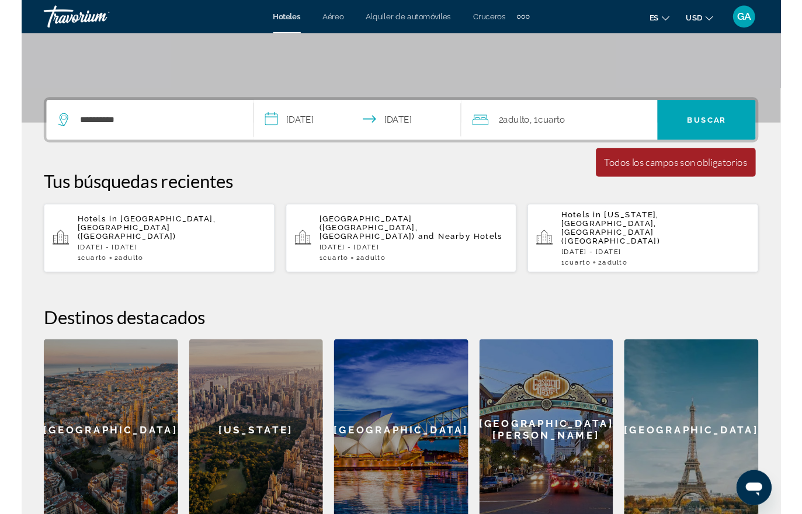
scroll to position [220, 0]
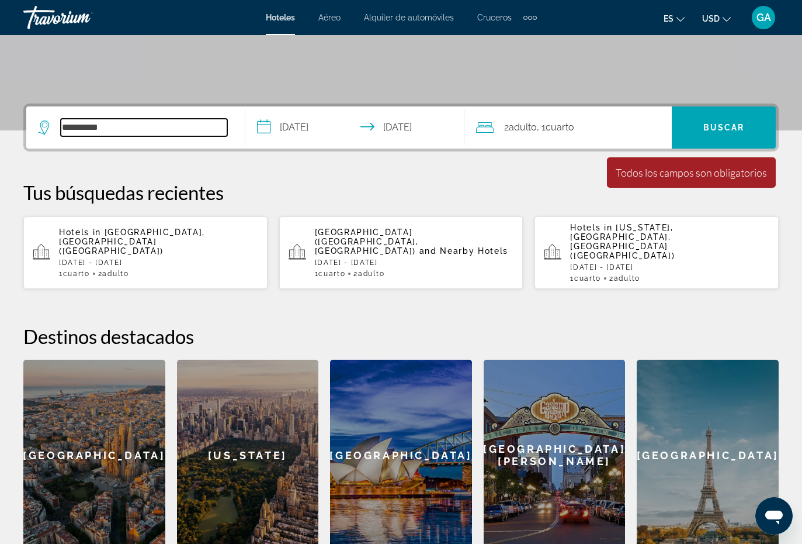
click at [139, 128] on input "**********" at bounding box center [144, 128] width 167 height 18
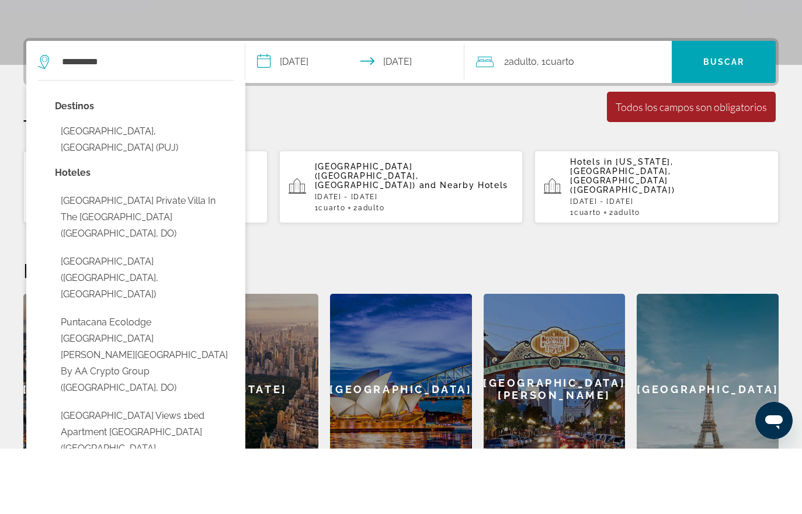
click at [131, 186] on button "[GEOGRAPHIC_DATA], [GEOGRAPHIC_DATA] (PUJ)" at bounding box center [144, 205] width 179 height 39
type input "**********"
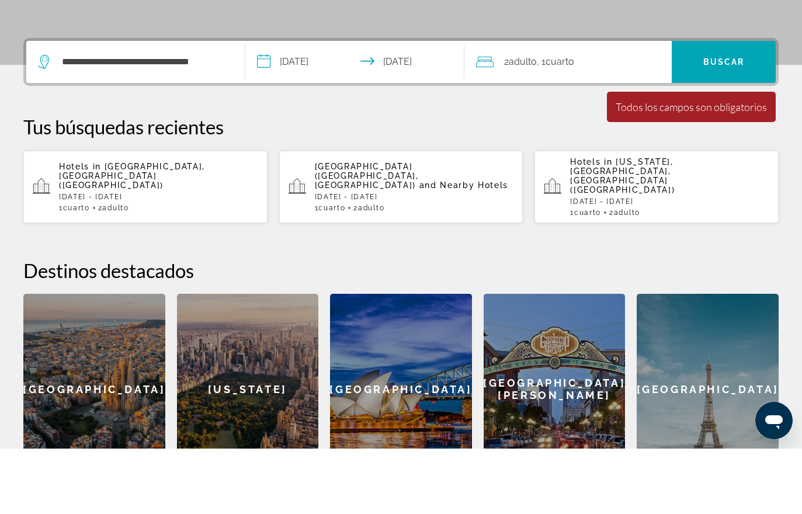
click at [721, 113] on span "Search" at bounding box center [724, 127] width 104 height 28
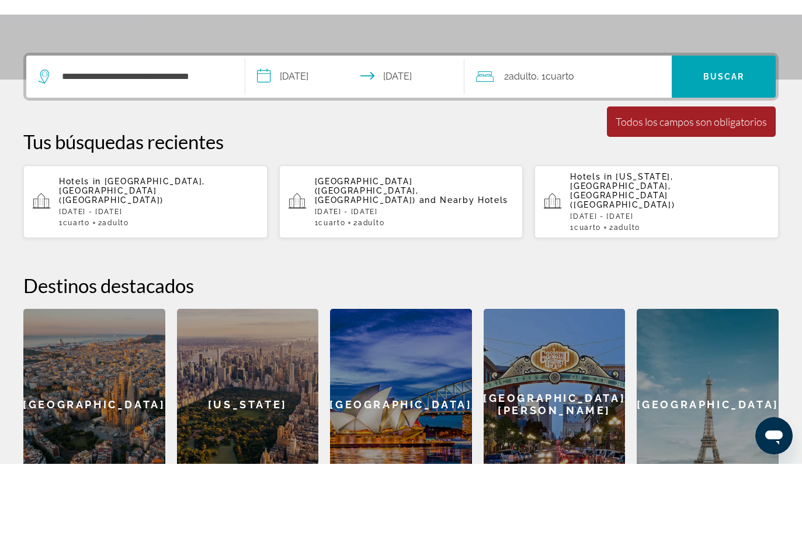
scroll to position [286, 0]
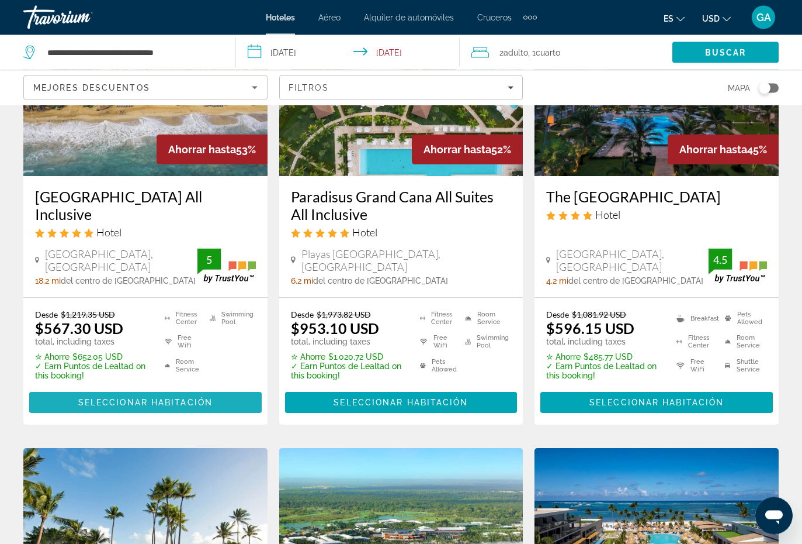
scroll to position [157, 0]
click at [94, 395] on span "Main content" at bounding box center [145, 402] width 233 height 28
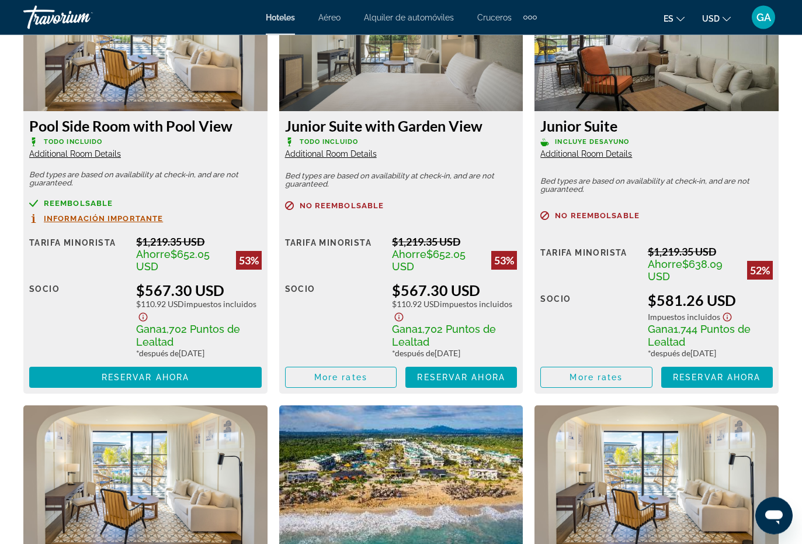
scroll to position [1894, 0]
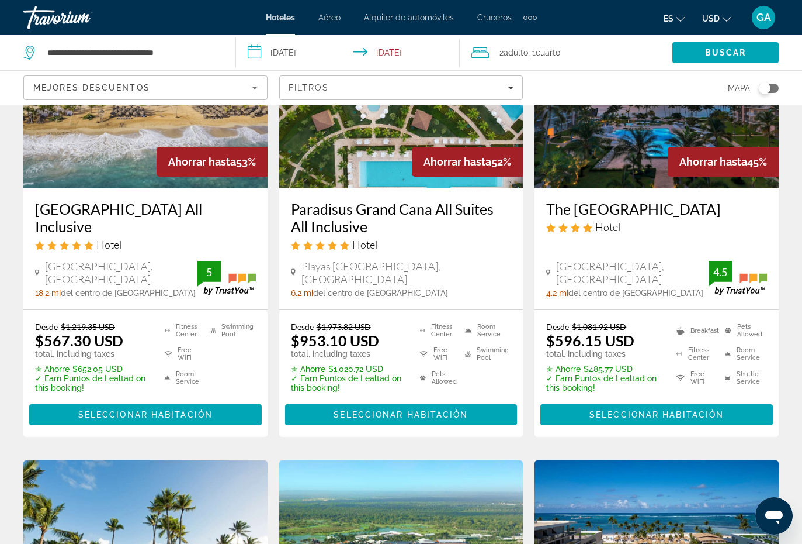
scroll to position [121, 0]
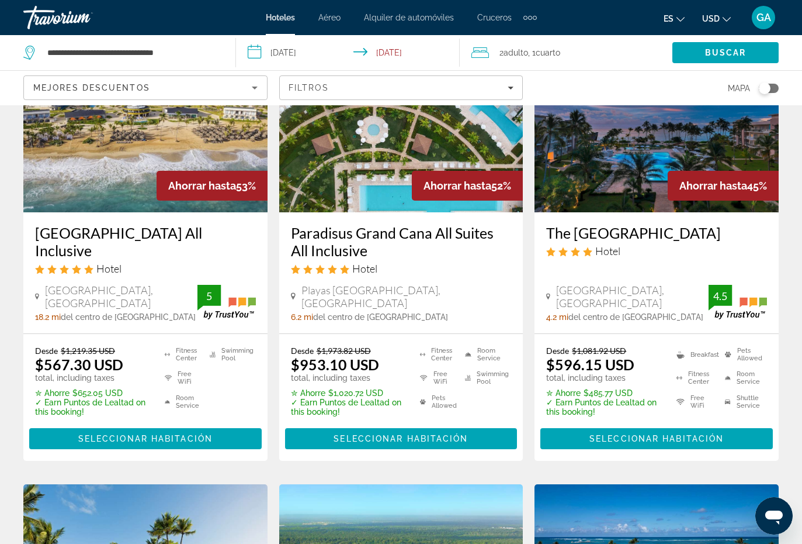
click at [400, 434] on span "Main content" at bounding box center [401, 438] width 233 height 28
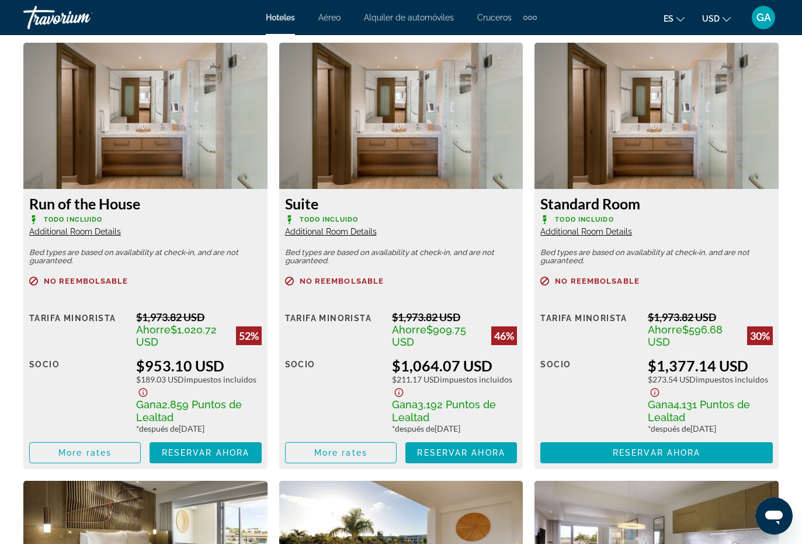
scroll to position [1837, 0]
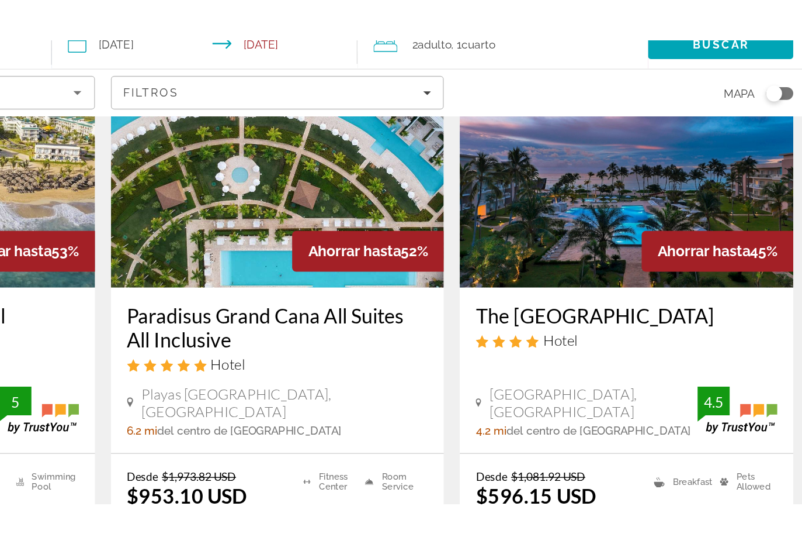
scroll to position [123, 0]
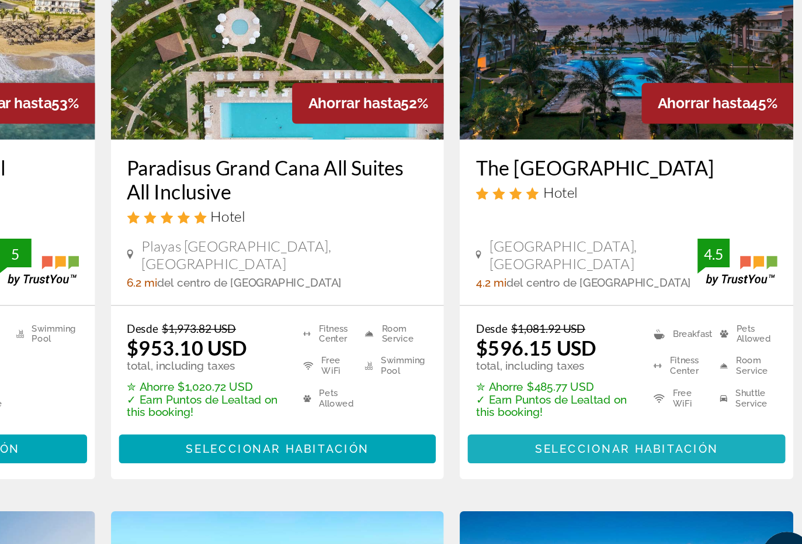
click at [590, 431] on span "Seleccionar habitación" at bounding box center [657, 435] width 134 height 9
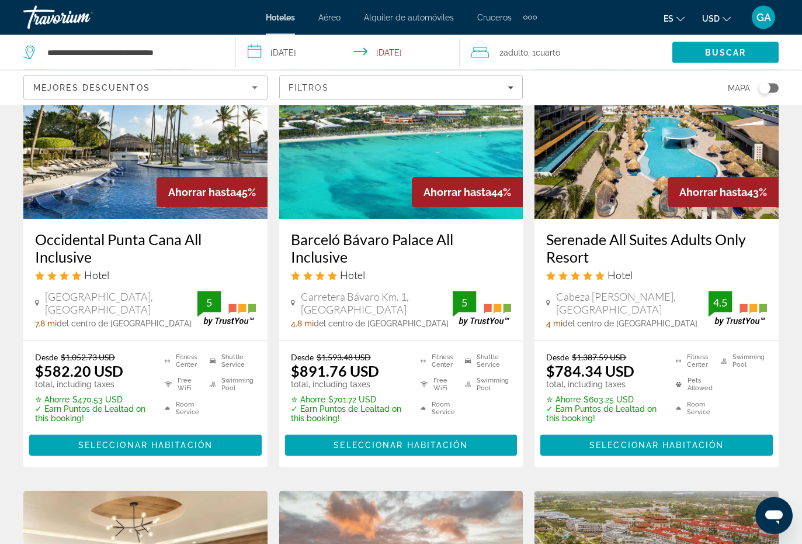
scroll to position [575, 0]
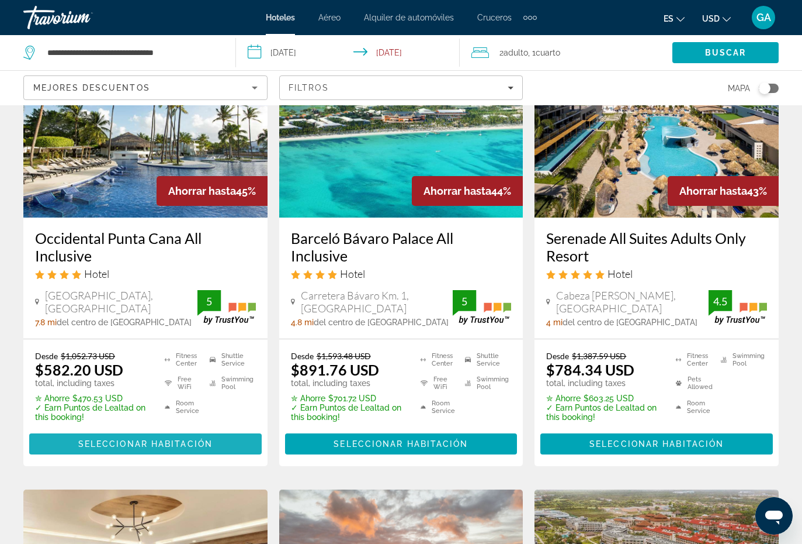
click at [102, 435] on span "Main content" at bounding box center [145, 444] width 233 height 28
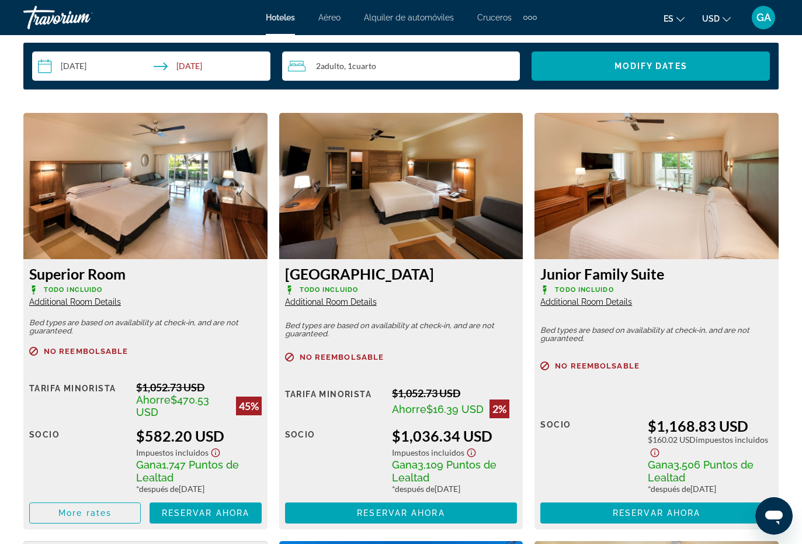
scroll to position [1682, 0]
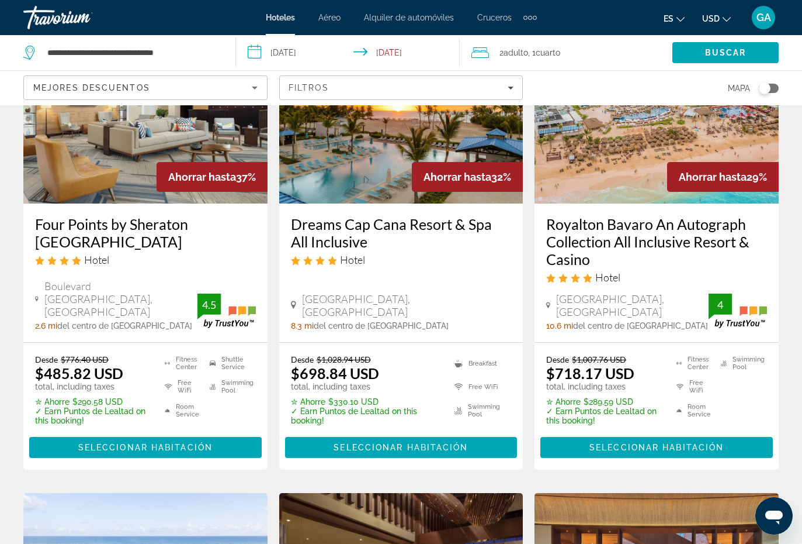
scroll to position [1046, 0]
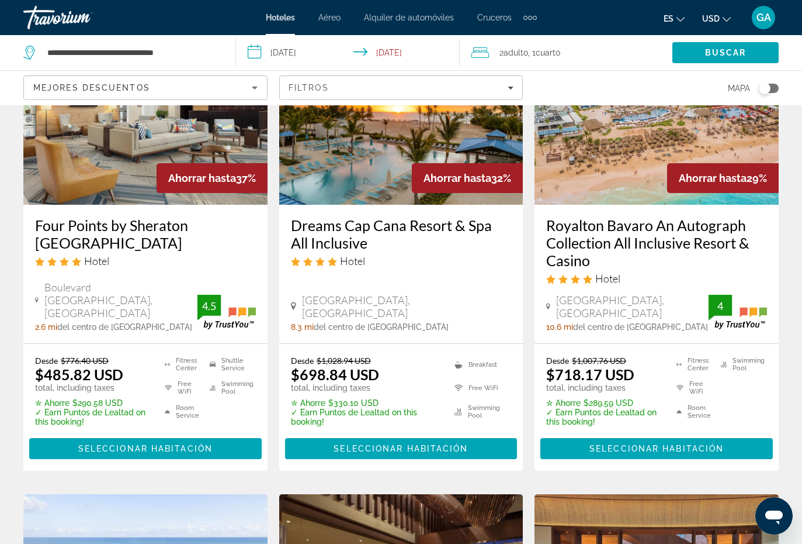
click at [407, 435] on span "Seleccionar habitación" at bounding box center [401, 448] width 134 height 9
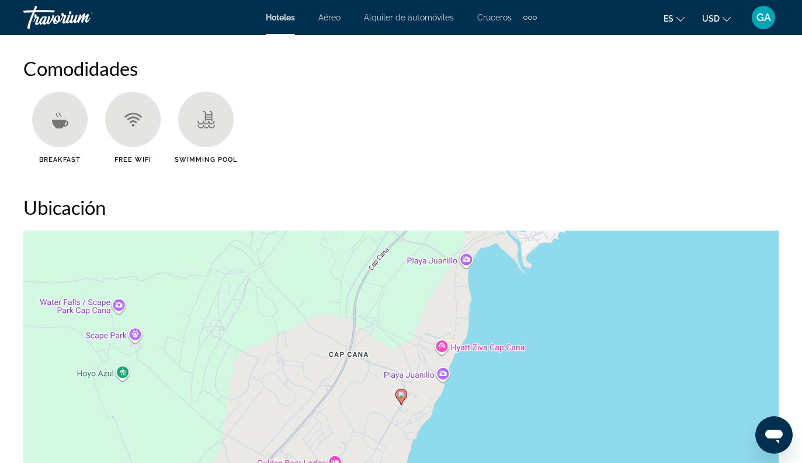
scroll to position [1134, 0]
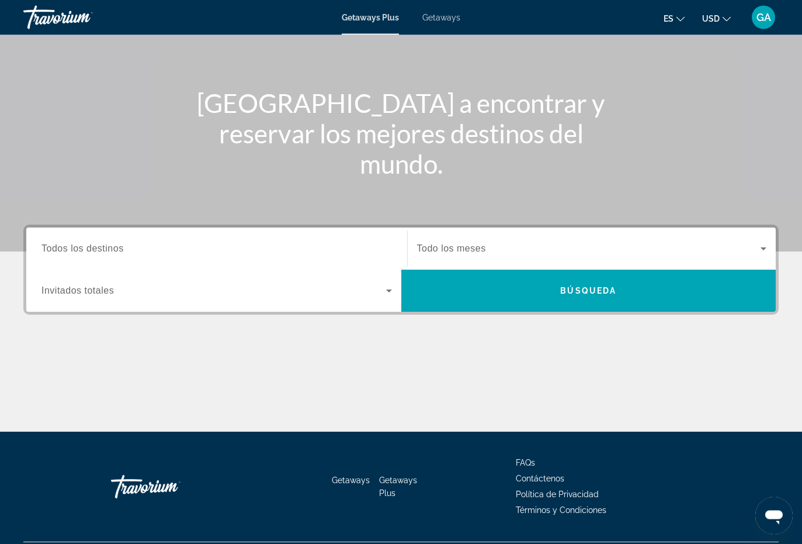
scroll to position [99, 0]
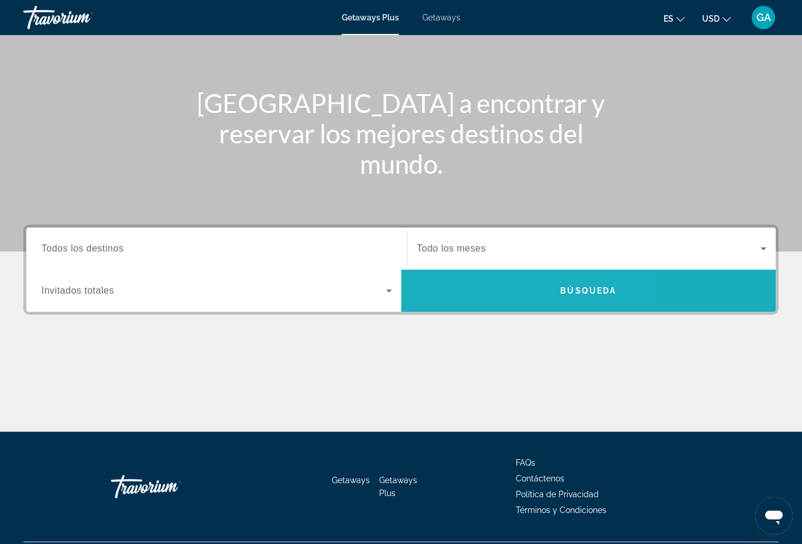
click at [494, 296] on span "Search" at bounding box center [589, 290] width 375 height 28
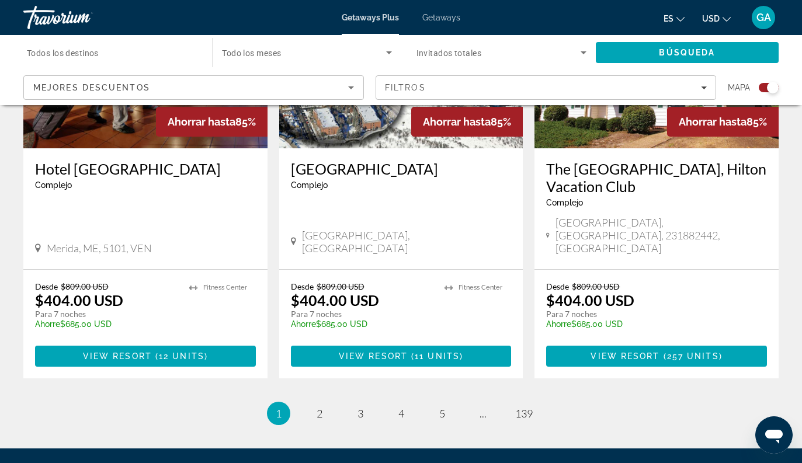
scroll to position [1839, 0]
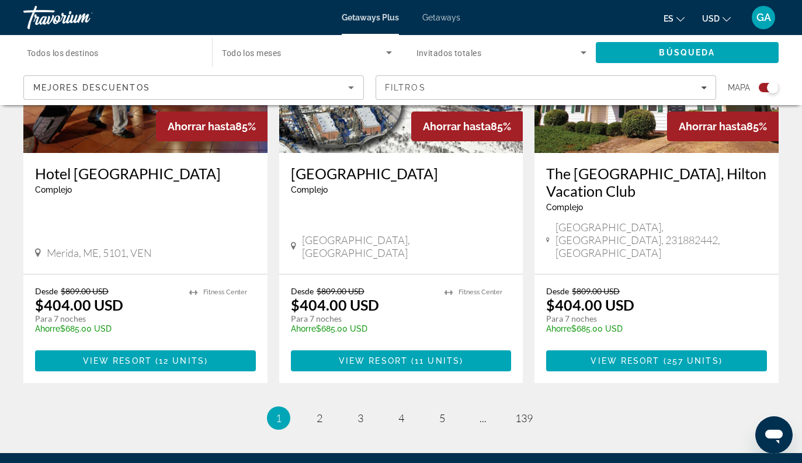
click at [319, 412] on span "2" at bounding box center [320, 418] width 6 height 13
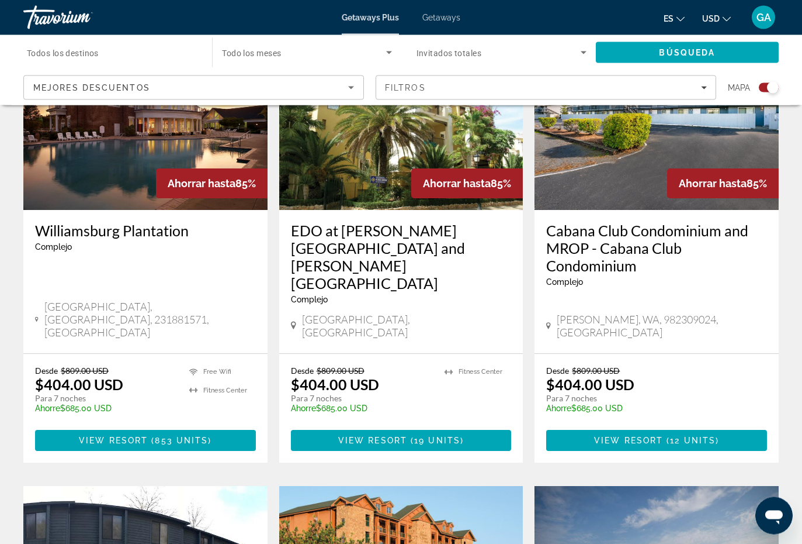
scroll to position [487, 0]
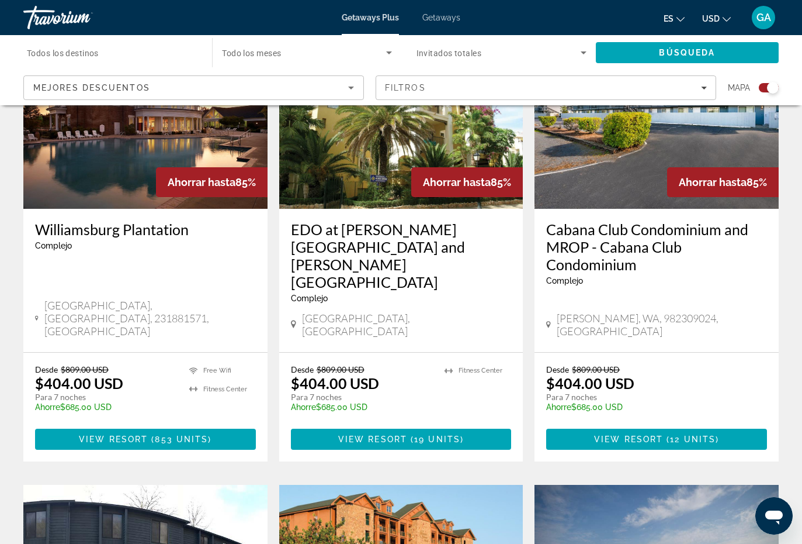
click at [397, 425] on span "Main content" at bounding box center [401, 439] width 221 height 28
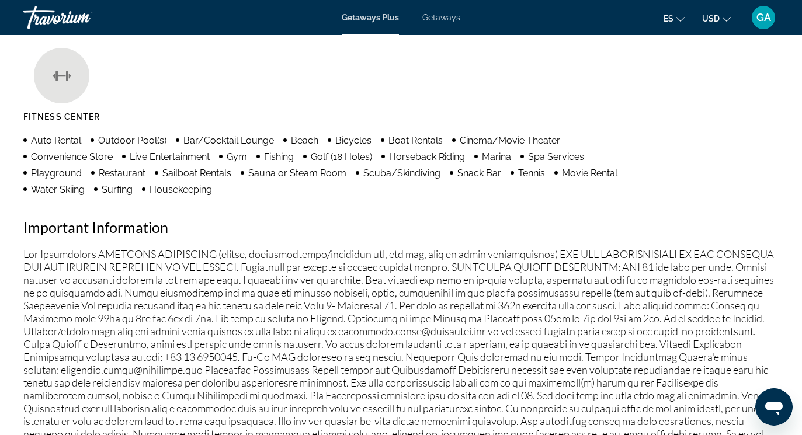
scroll to position [1120, 0]
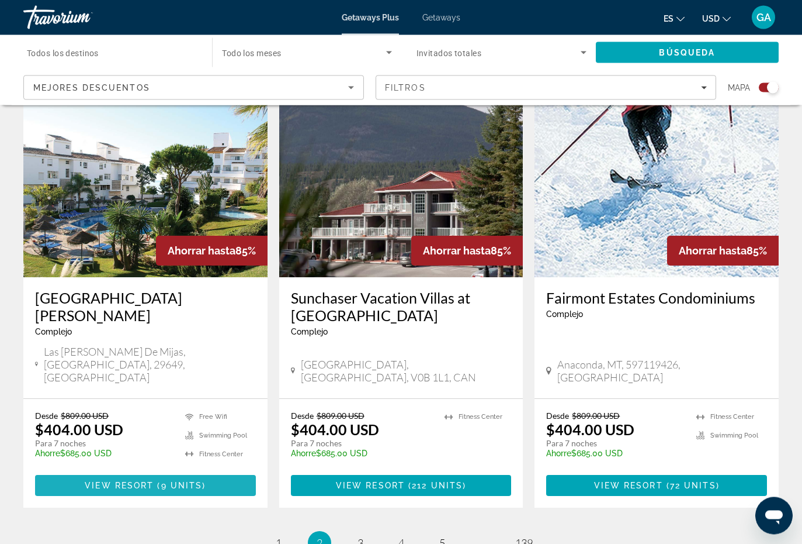
scroll to position [1734, 0]
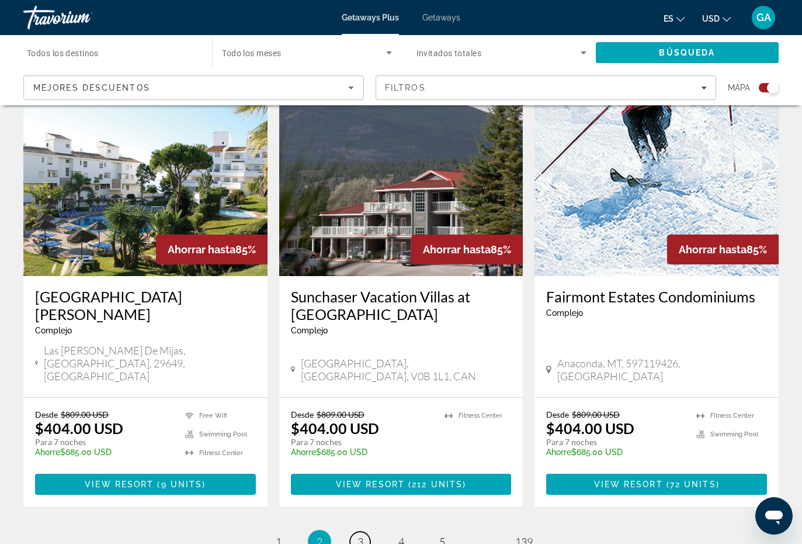
click at [361, 435] on span "3" at bounding box center [361, 541] width 6 height 13
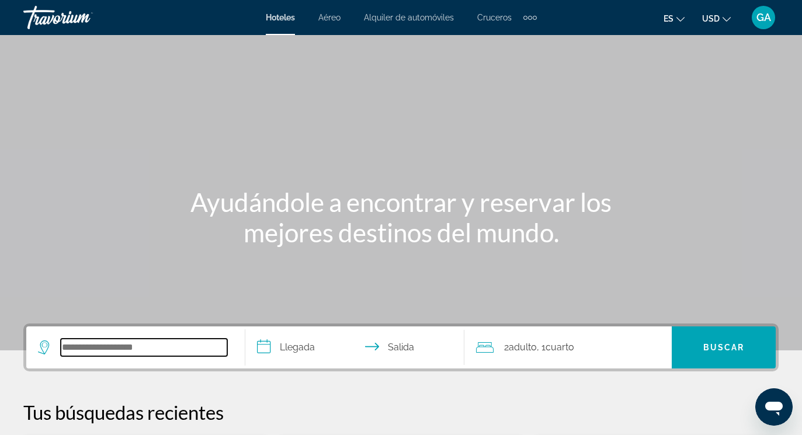
click at [117, 347] on input "Search hotel destination" at bounding box center [144, 348] width 167 height 18
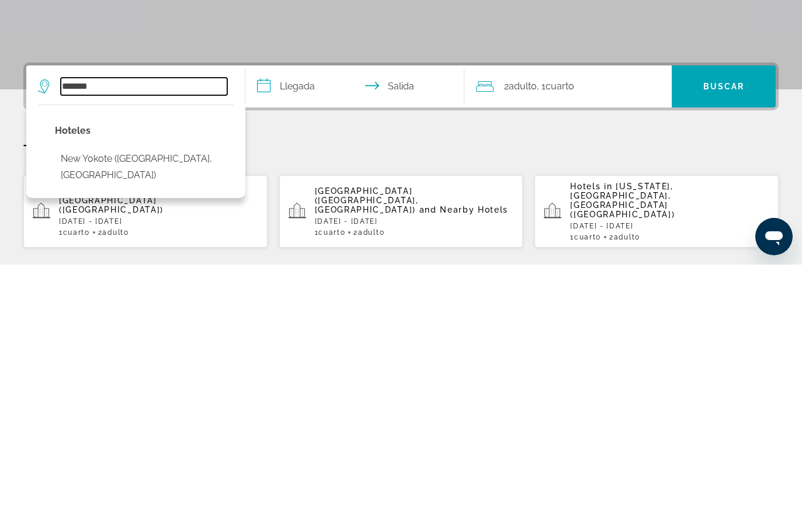
scroll to position [12, 0]
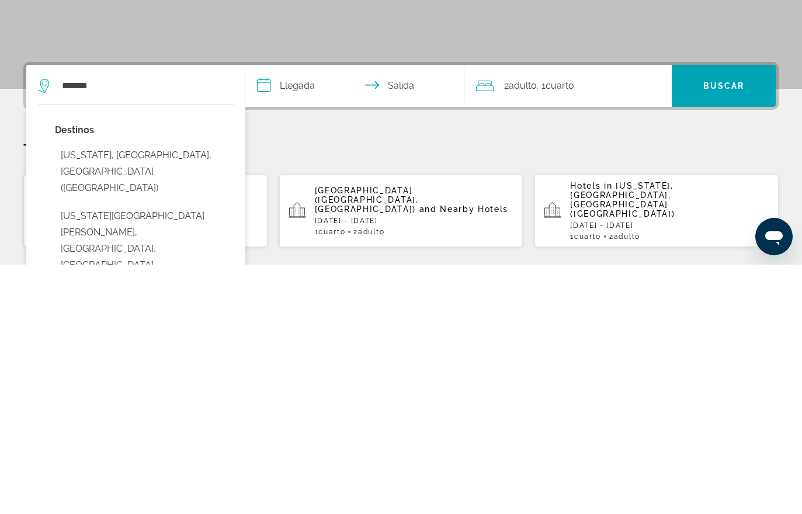
click at [84, 394] on button "[US_STATE], [GEOGRAPHIC_DATA], [GEOGRAPHIC_DATA] ([GEOGRAPHIC_DATA])" at bounding box center [144, 421] width 179 height 55
type input "**********"
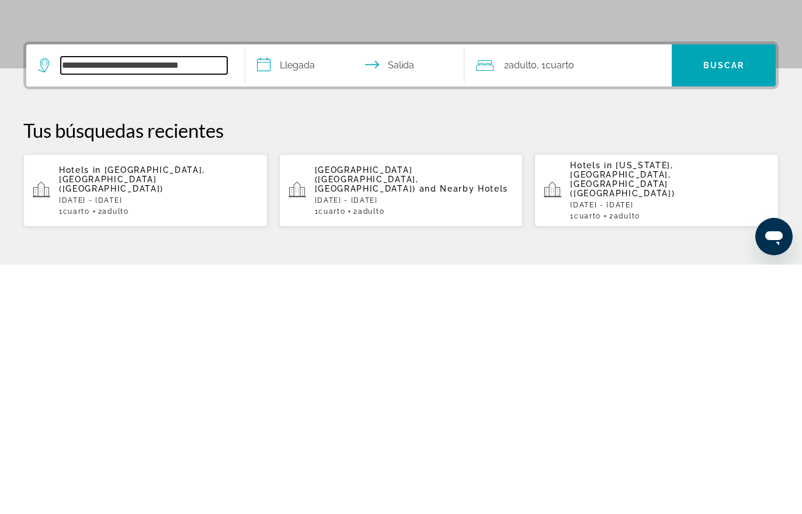
scroll to position [36, 0]
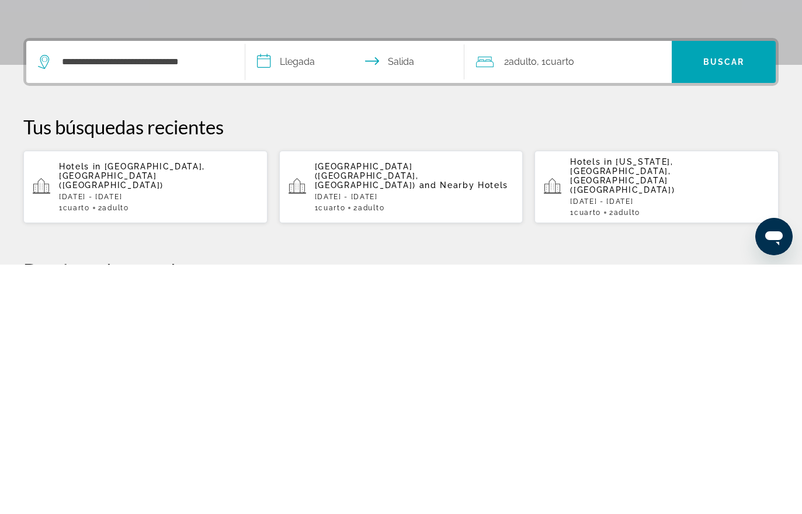
click at [290, 290] on input "**********" at bounding box center [357, 313] width 224 height 46
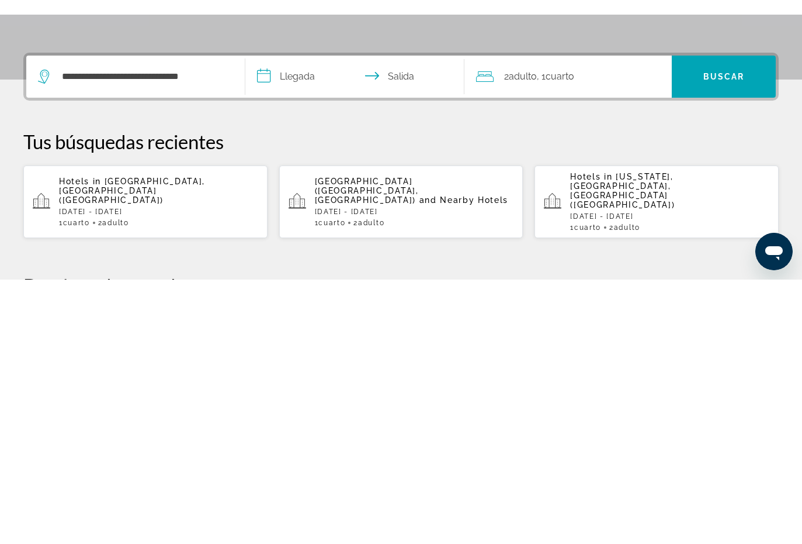
scroll to position [286, 0]
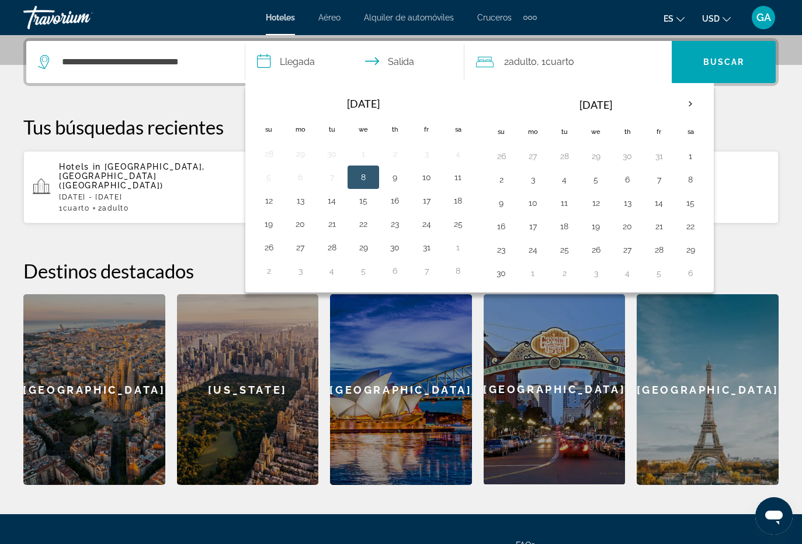
click at [429, 199] on button "17" at bounding box center [426, 200] width 19 height 16
click at [297, 229] on button "20" at bounding box center [300, 224] width 19 height 16
type input "**********"
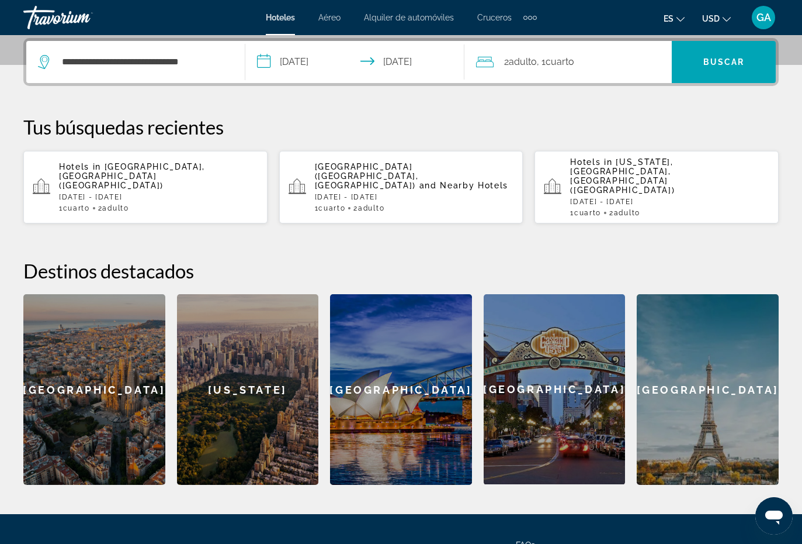
click at [730, 64] on span "Buscar" at bounding box center [724, 61] width 41 height 9
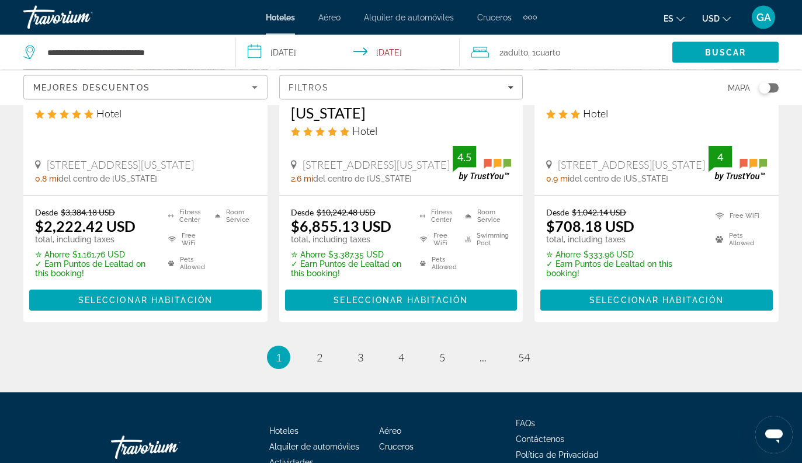
scroll to position [1708, 0]
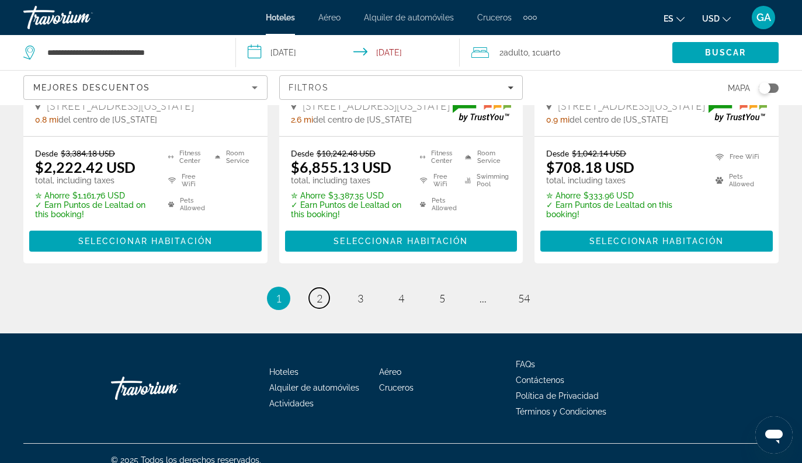
click at [319, 295] on link "page 2" at bounding box center [319, 298] width 20 height 20
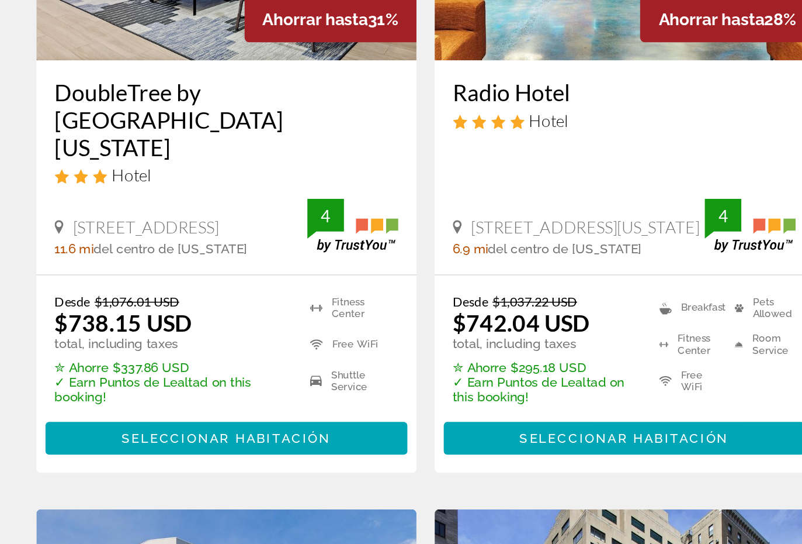
scroll to position [109, 0]
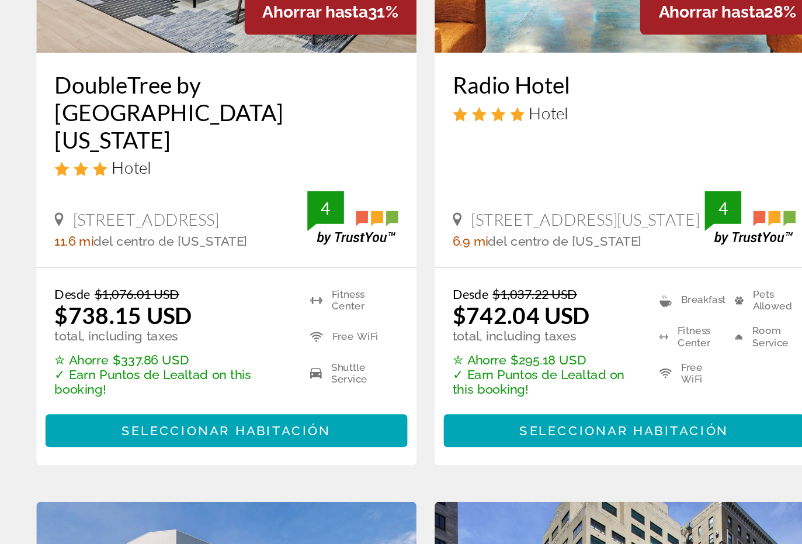
click at [67, 435] on span "Main content" at bounding box center [145, 466] width 233 height 28
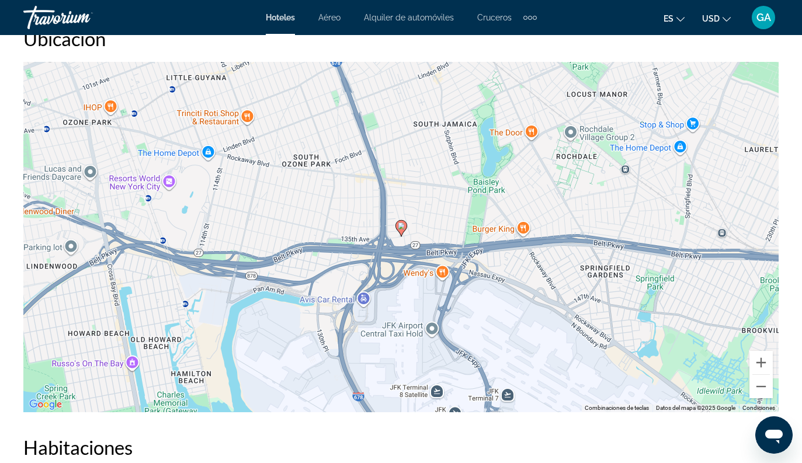
scroll to position [1286, 0]
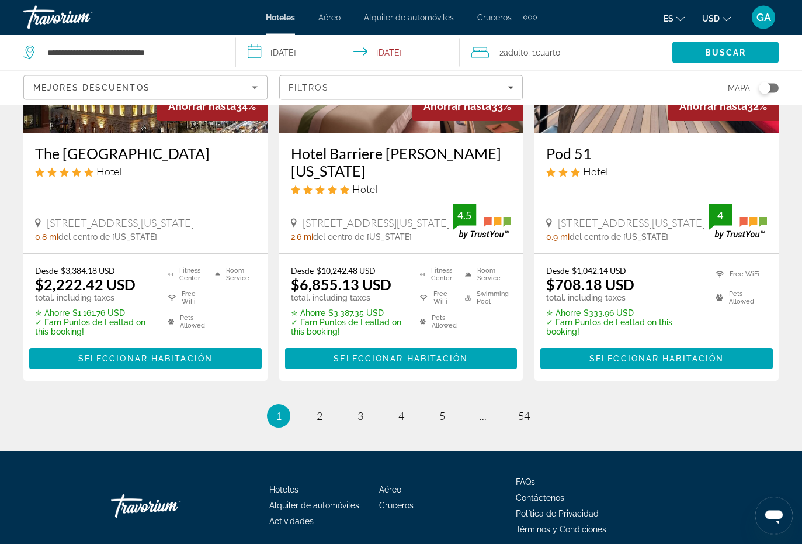
scroll to position [1592, 0]
click at [316, 409] on link "page 2" at bounding box center [319, 415] width 20 height 20
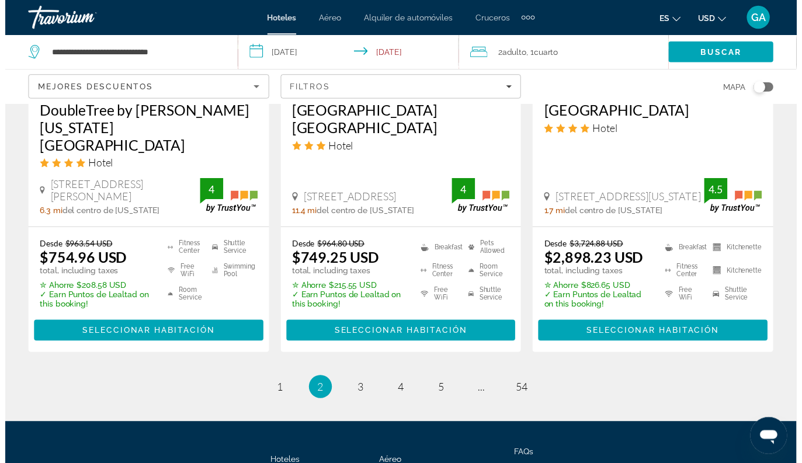
scroll to position [1707, 0]
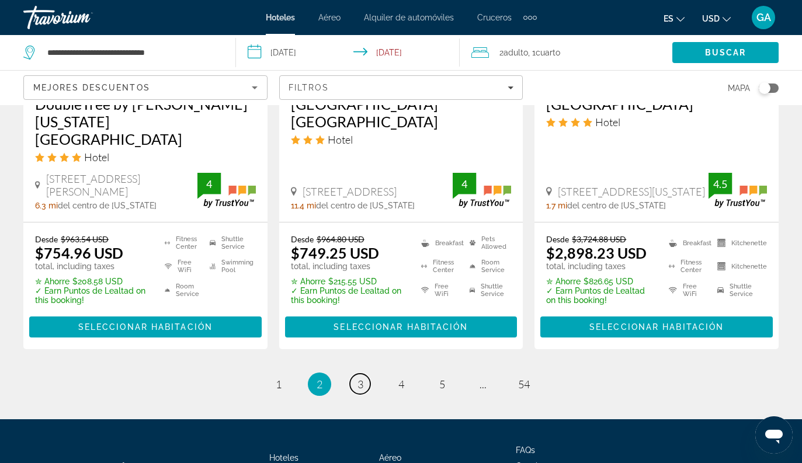
click at [360, 374] on link "page 3" at bounding box center [360, 384] width 20 height 20
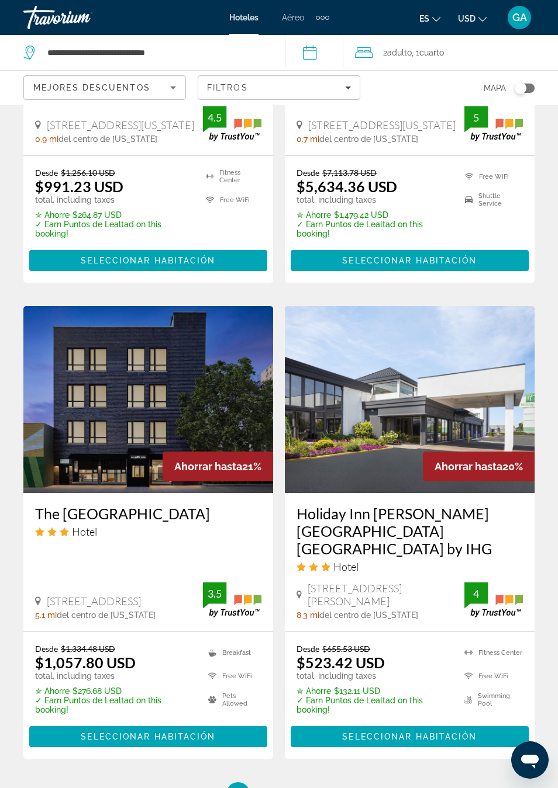
scroll to position [2164, 0]
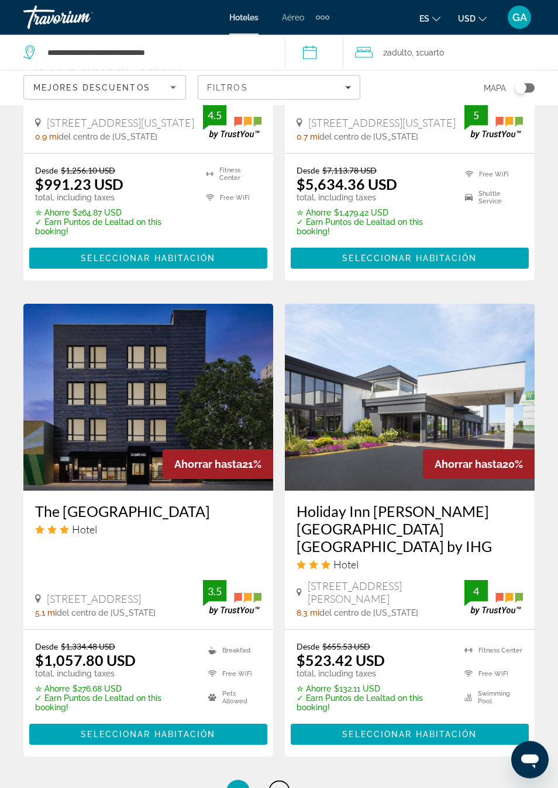
click at [282, 435] on span "4" at bounding box center [279, 792] width 6 height 13
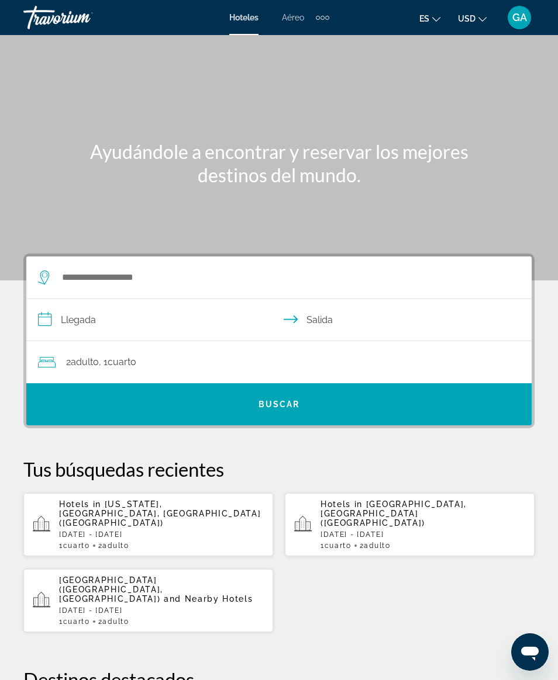
click at [92, 242] on div "Main content" at bounding box center [279, 140] width 558 height 281
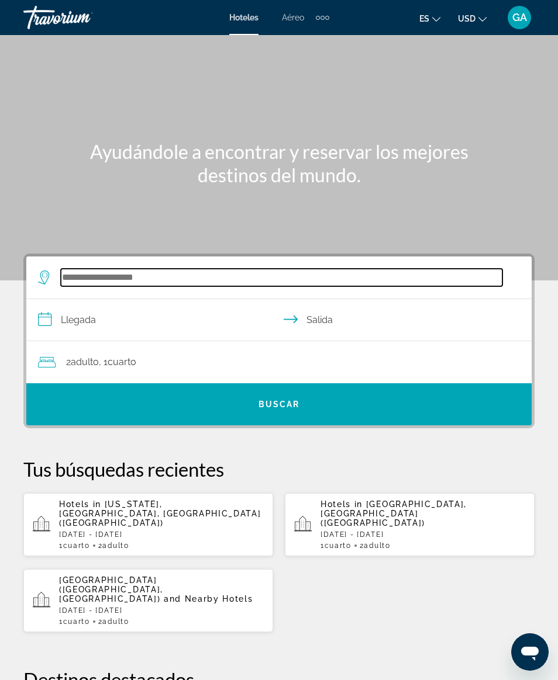
click at [91, 275] on input "Search hotel destination" at bounding box center [281, 278] width 441 height 18
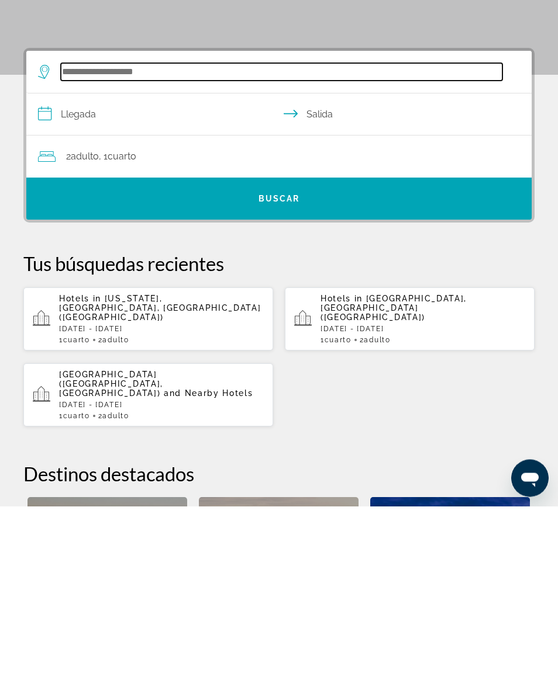
scroll to position [23, 0]
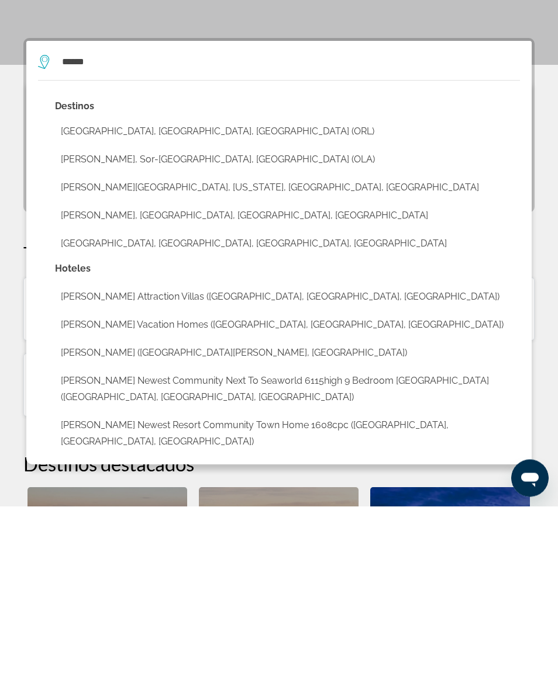
click at [100, 313] on button "[GEOGRAPHIC_DATA], [GEOGRAPHIC_DATA], [GEOGRAPHIC_DATA] (ORL)" at bounding box center [287, 324] width 465 height 22
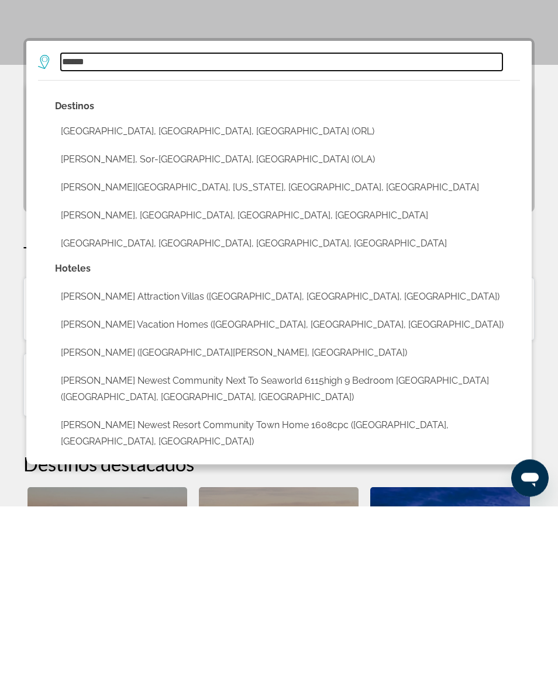
type input "**********"
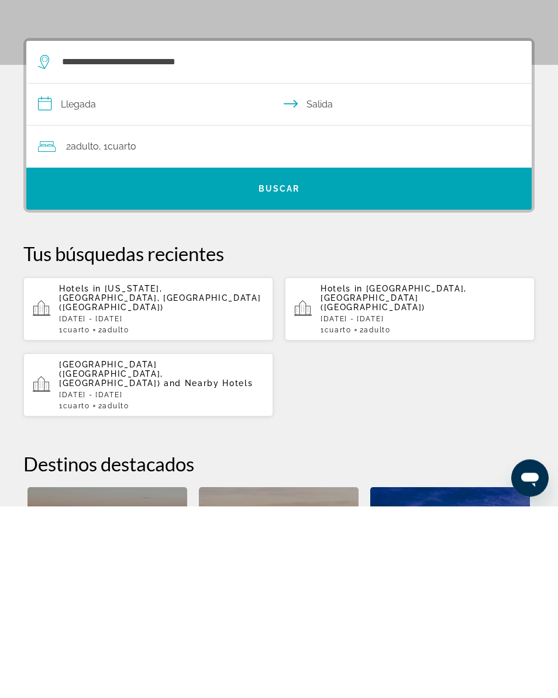
click at [75, 276] on input "**********" at bounding box center [281, 298] width 510 height 45
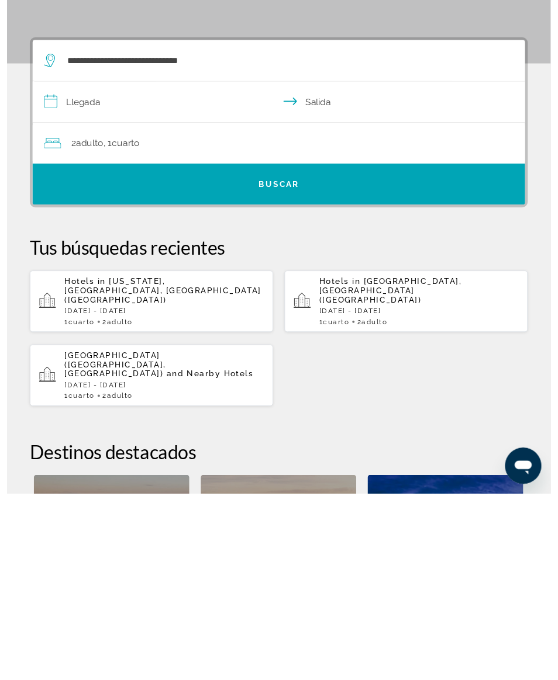
scroll to position [216, 0]
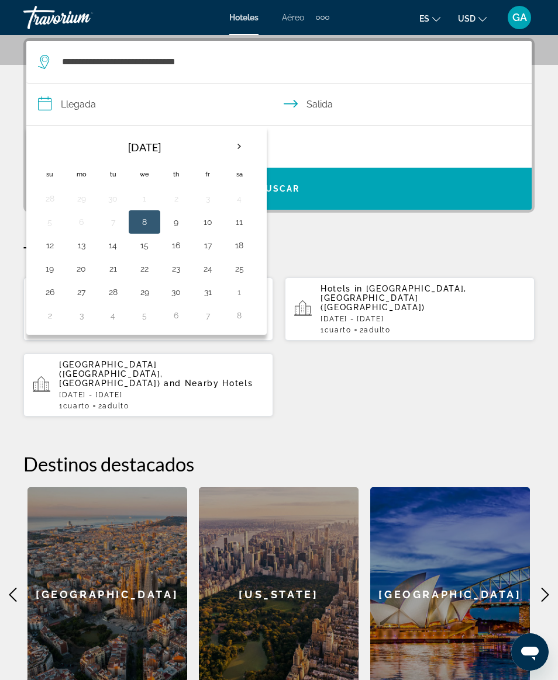
click at [202, 243] on button "17" at bounding box center [207, 245] width 19 height 16
click at [82, 267] on button "20" at bounding box center [81, 269] width 19 height 16
type input "**********"
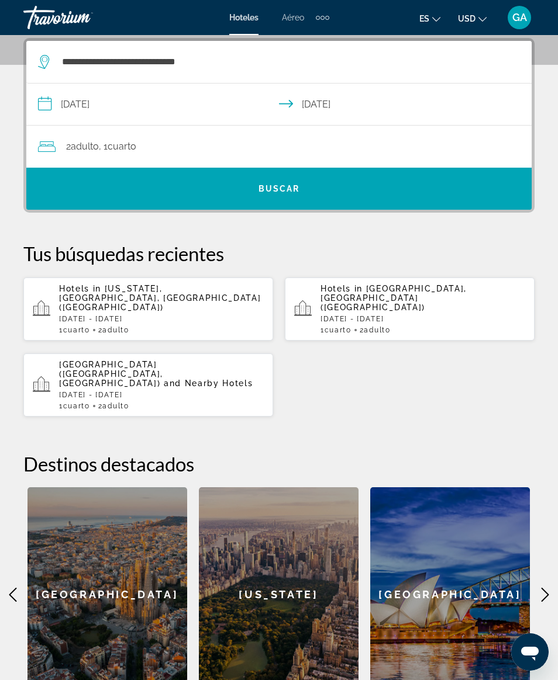
click at [271, 191] on span "Buscar" at bounding box center [278, 188] width 41 height 9
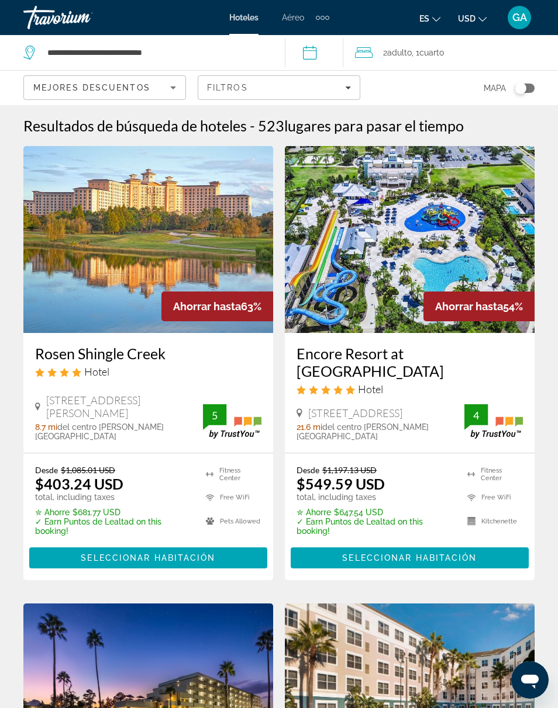
click at [85, 546] on span "Main content" at bounding box center [148, 558] width 238 height 28
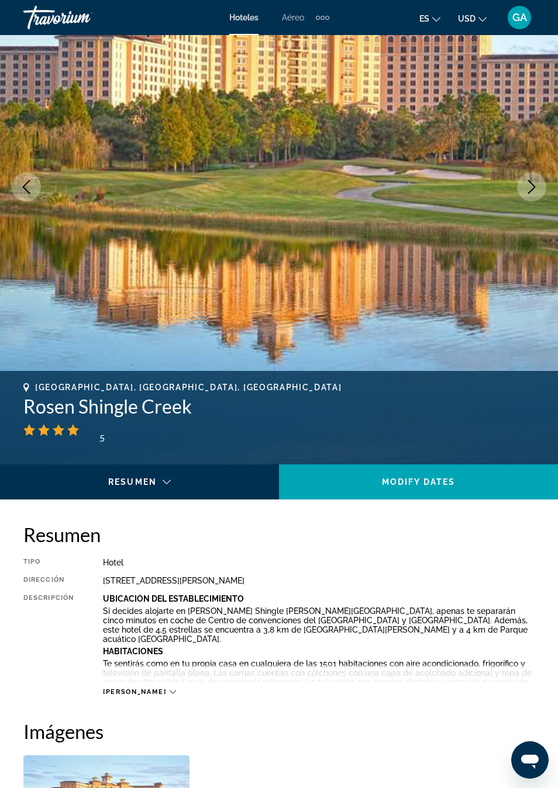
scroll to position [123, 0]
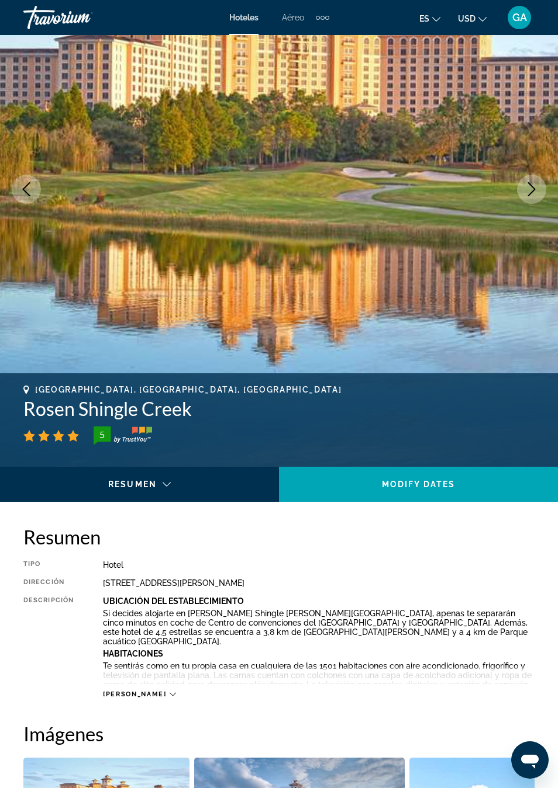
click at [29, 409] on h1 "Rosen Shingle Creek" at bounding box center [278, 408] width 511 height 23
copy h1 "Rosen Shingle Creek"
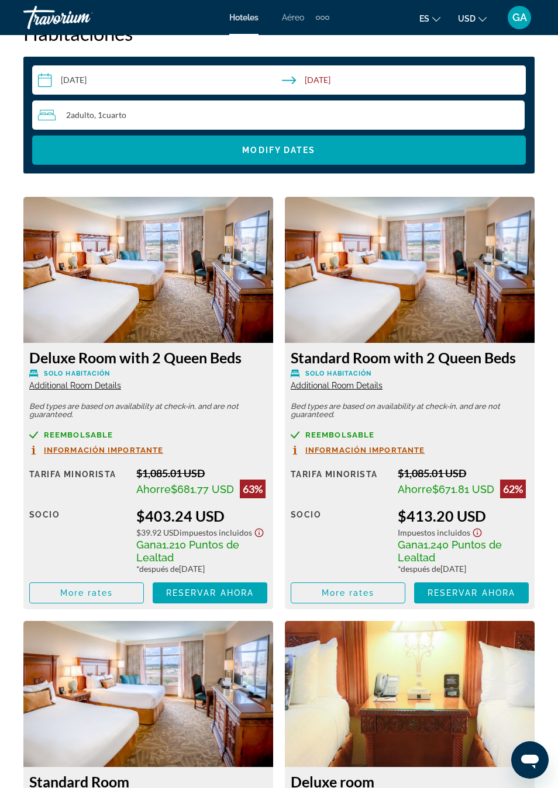
scroll to position [1910, 0]
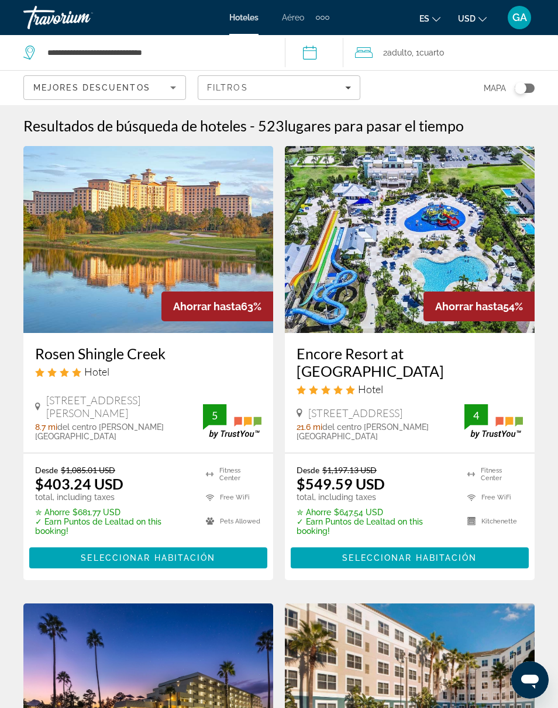
click at [347, 553] on span "Seleccionar habitación" at bounding box center [409, 557] width 134 height 9
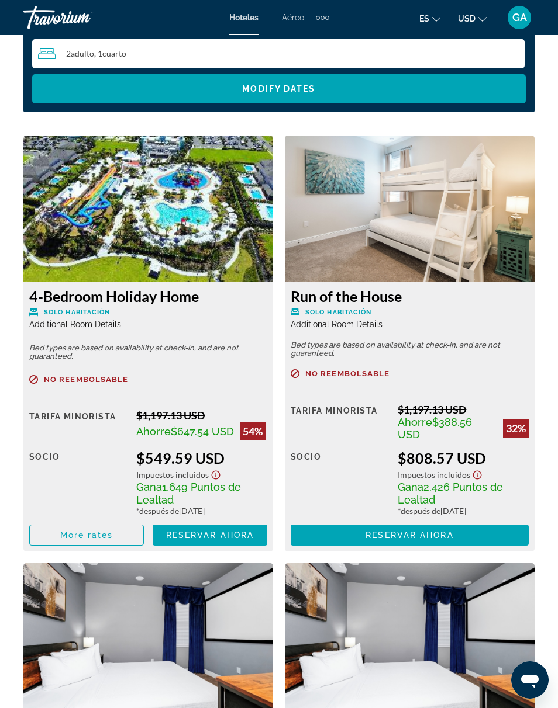
scroll to position [1943, 0]
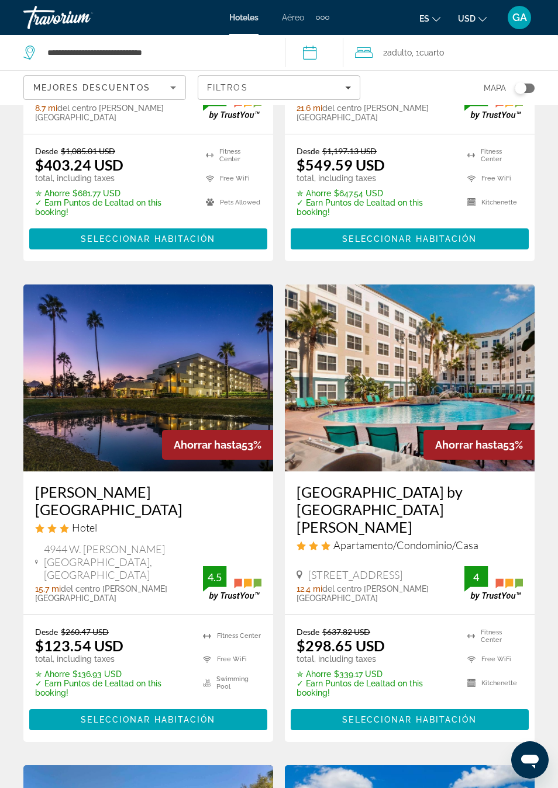
scroll to position [317, 0]
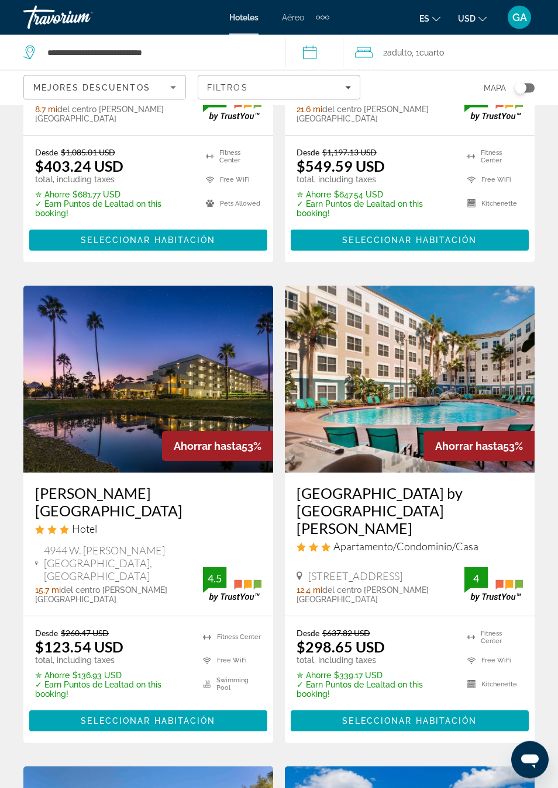
click at [85, 680] on span "Seleccionar habitación" at bounding box center [148, 721] width 134 height 9
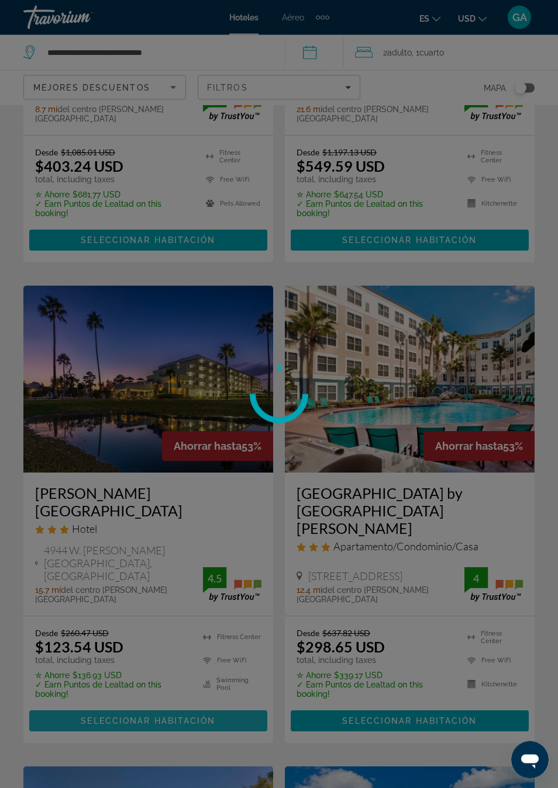
scroll to position [318, 0]
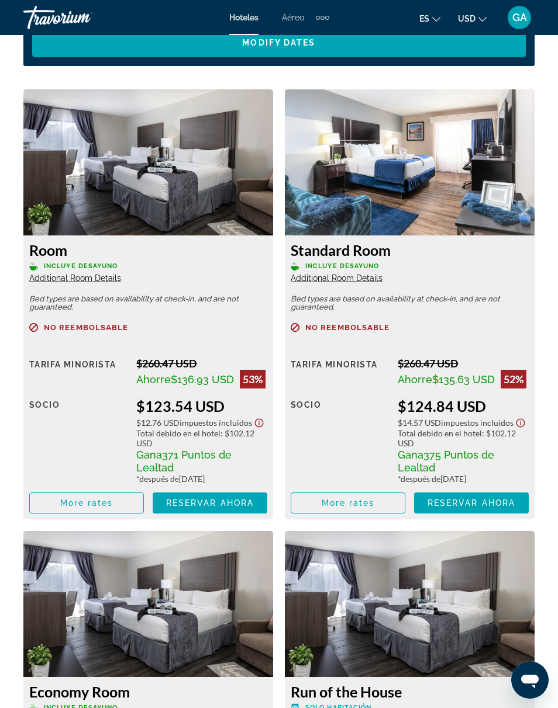
scroll to position [1990, 0]
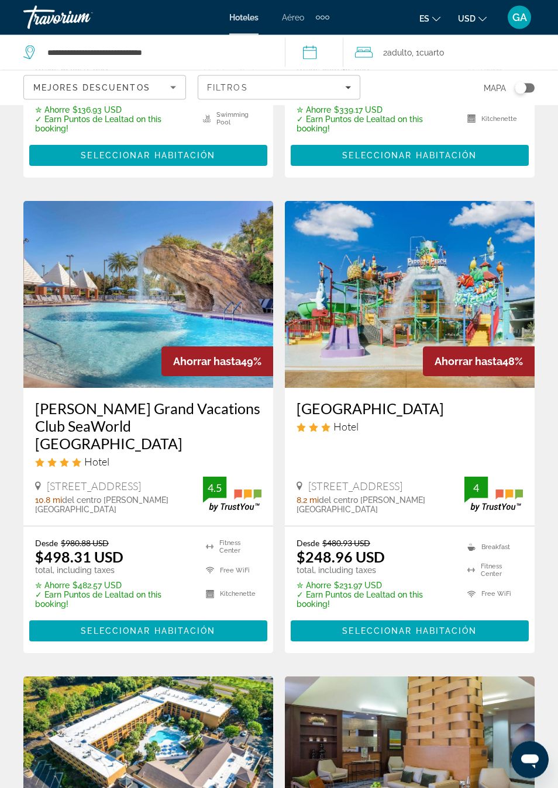
scroll to position [884, 0]
click at [65, 617] on span "Main content" at bounding box center [148, 631] width 238 height 28
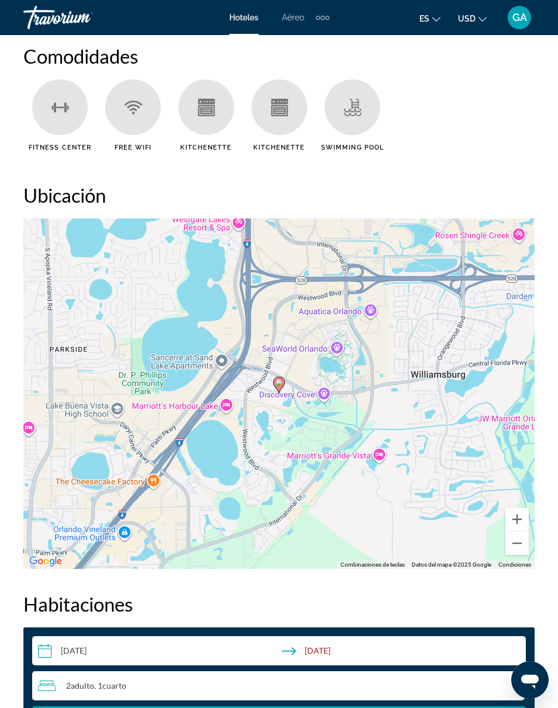
scroll to position [1297, 0]
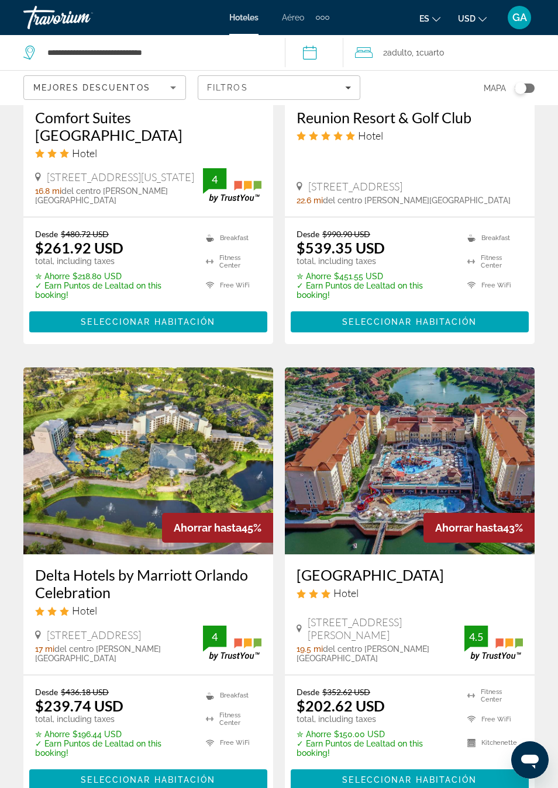
scroll to position [2163, 0]
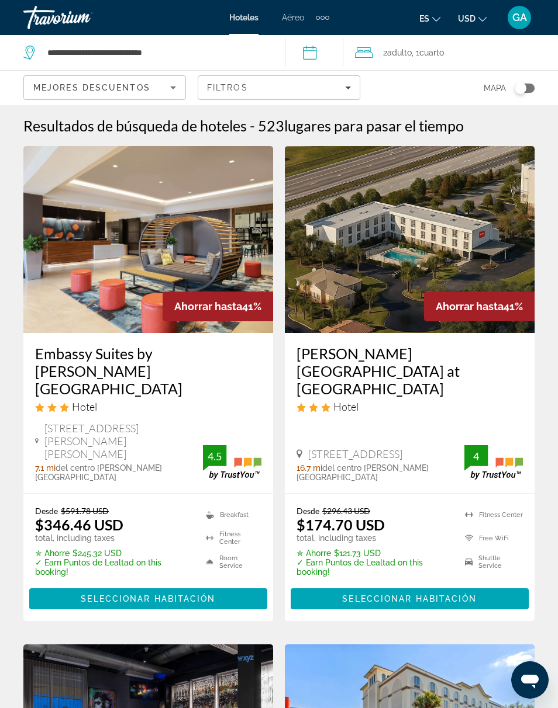
click at [89, 594] on span "Seleccionar habitación" at bounding box center [148, 598] width 134 height 9
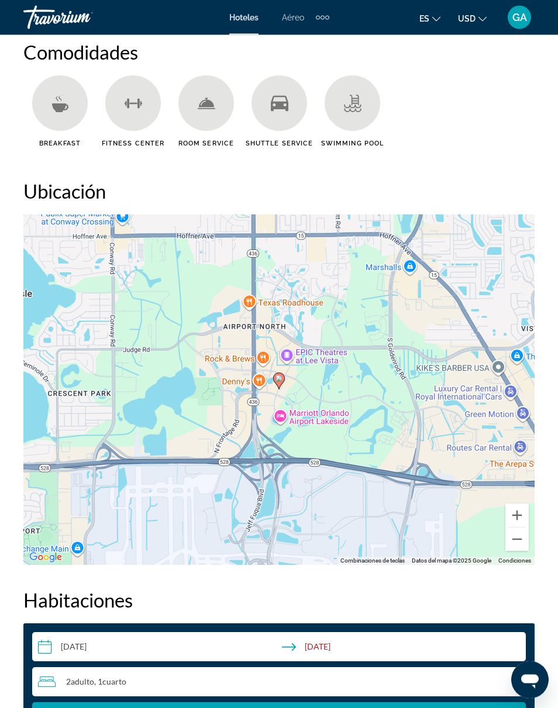
scroll to position [1309, 0]
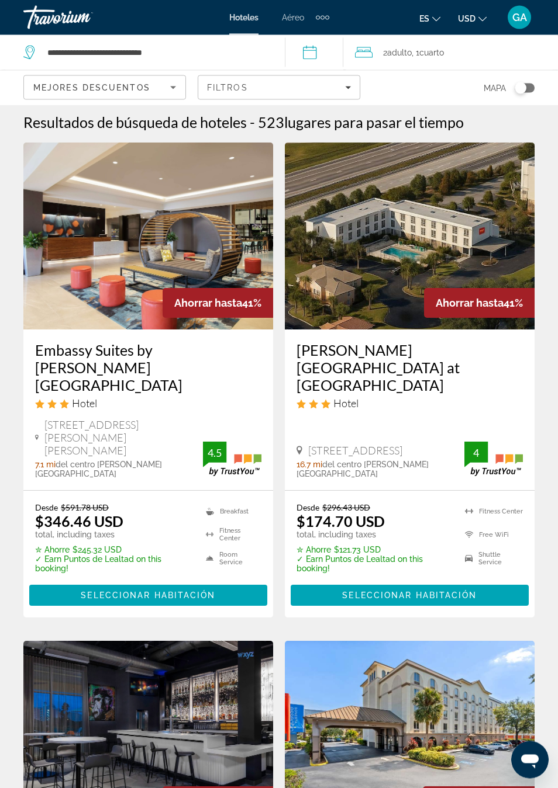
scroll to position [4, 0]
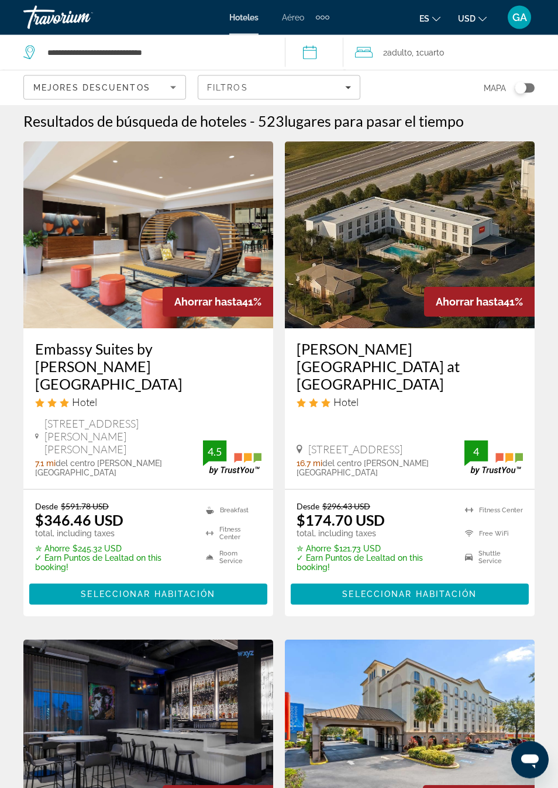
click at [390, 581] on span "Main content" at bounding box center [409, 595] width 238 height 28
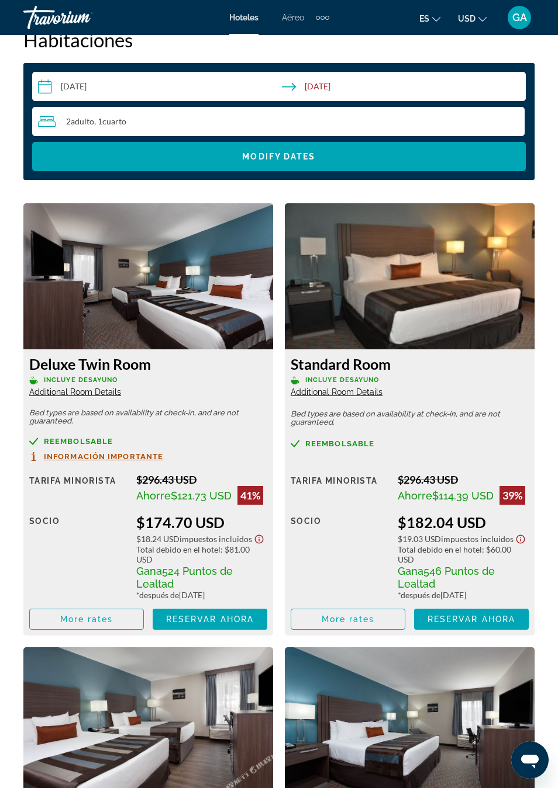
scroll to position [1889, 0]
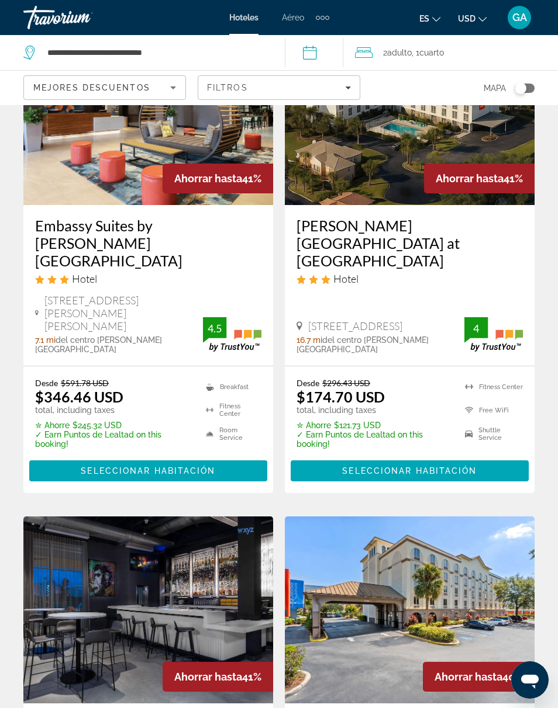
scroll to position [124, 0]
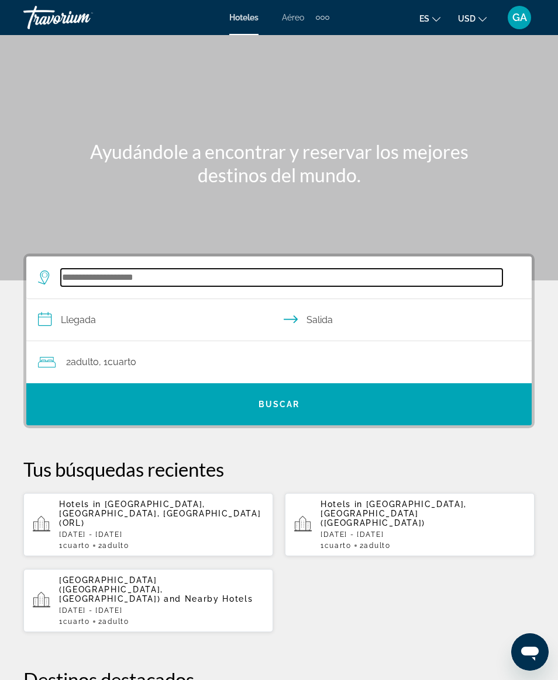
click at [98, 269] on input "Search hotel destination" at bounding box center [281, 278] width 441 height 18
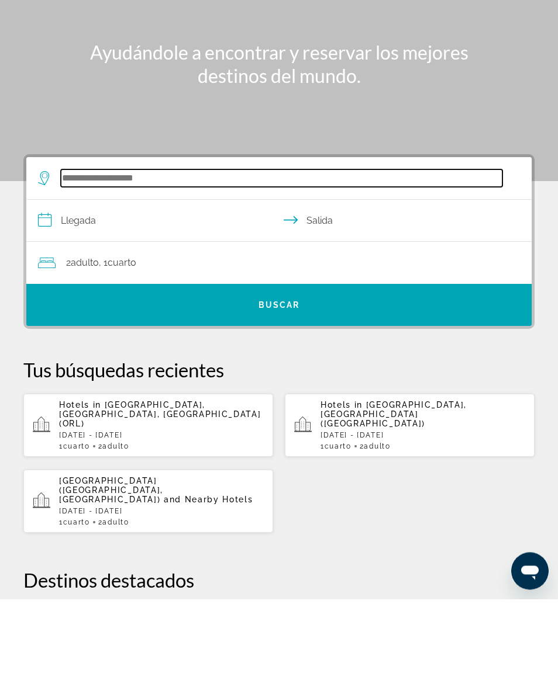
scroll to position [23, 0]
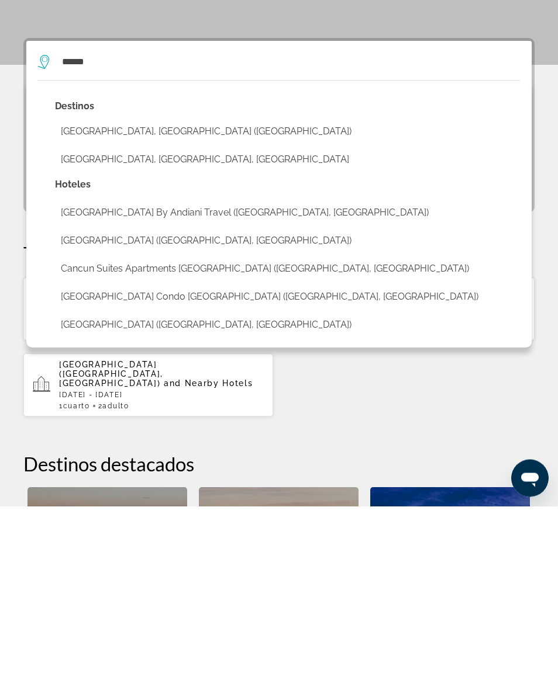
click at [96, 313] on button "[GEOGRAPHIC_DATA], [GEOGRAPHIC_DATA] ([GEOGRAPHIC_DATA])" at bounding box center [287, 324] width 465 height 22
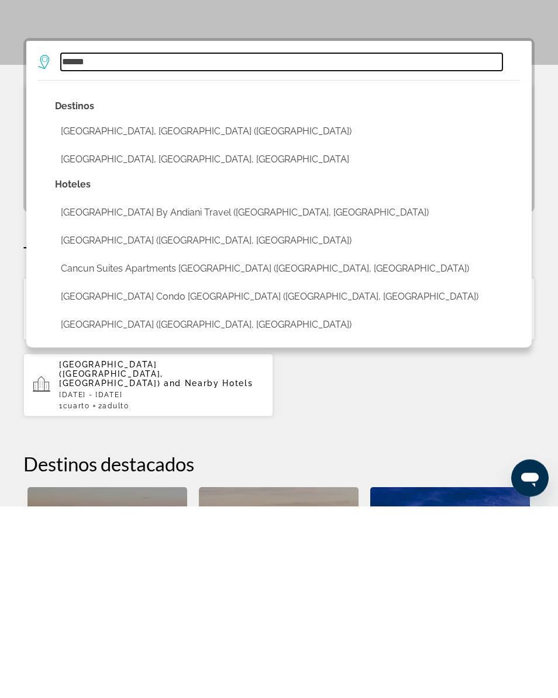
type input "**********"
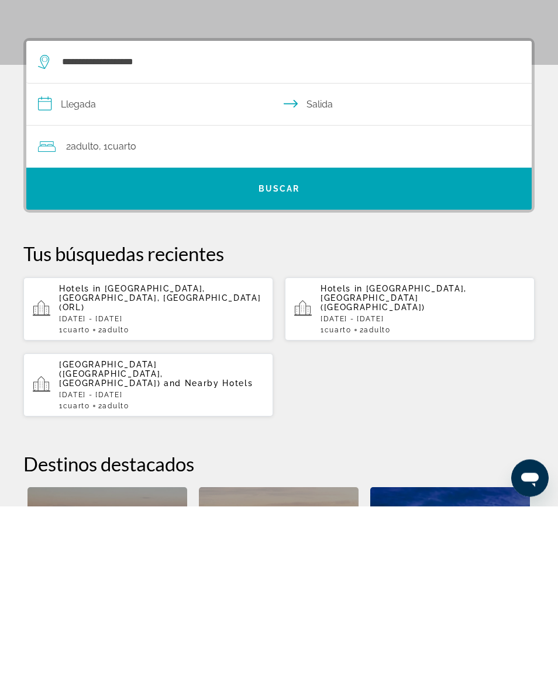
click at [86, 276] on input "**********" at bounding box center [281, 298] width 510 height 45
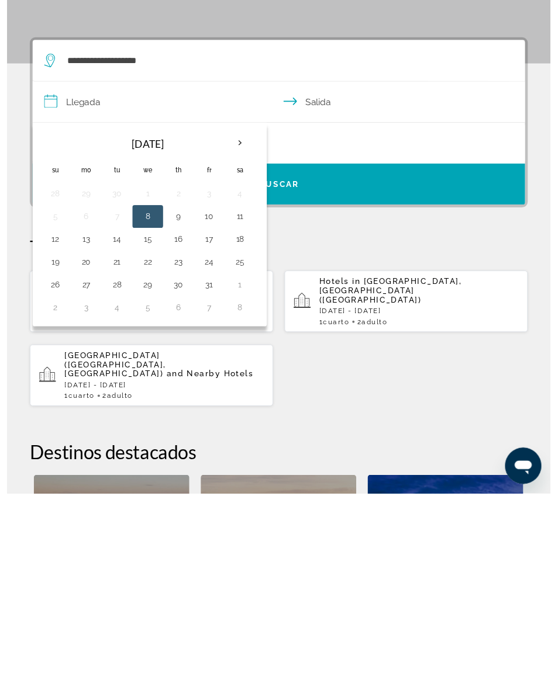
scroll to position [216, 0]
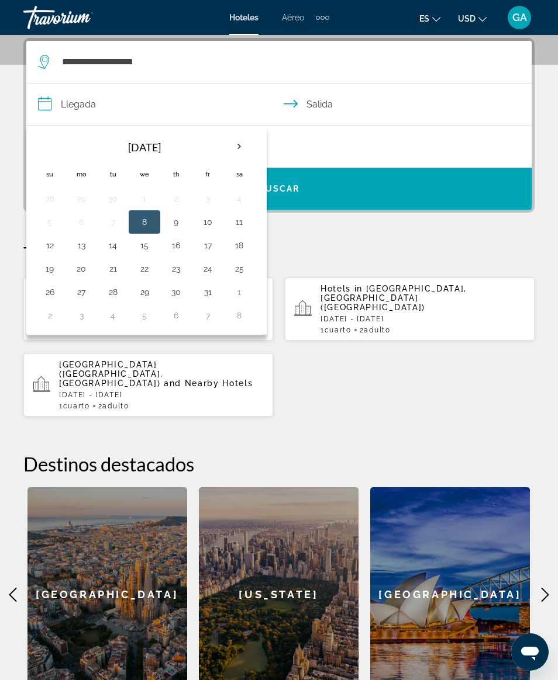
click at [206, 251] on button "17" at bounding box center [207, 245] width 19 height 16
click at [81, 272] on button "20" at bounding box center [81, 269] width 19 height 16
type input "**********"
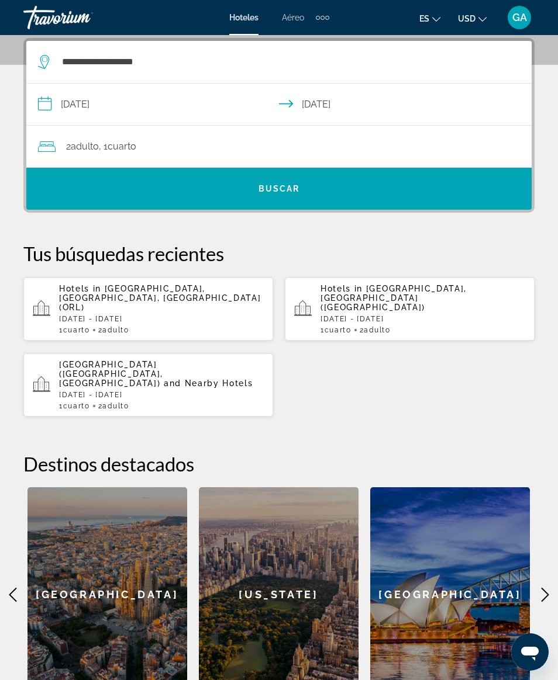
click at [238, 196] on span "Search" at bounding box center [278, 189] width 505 height 28
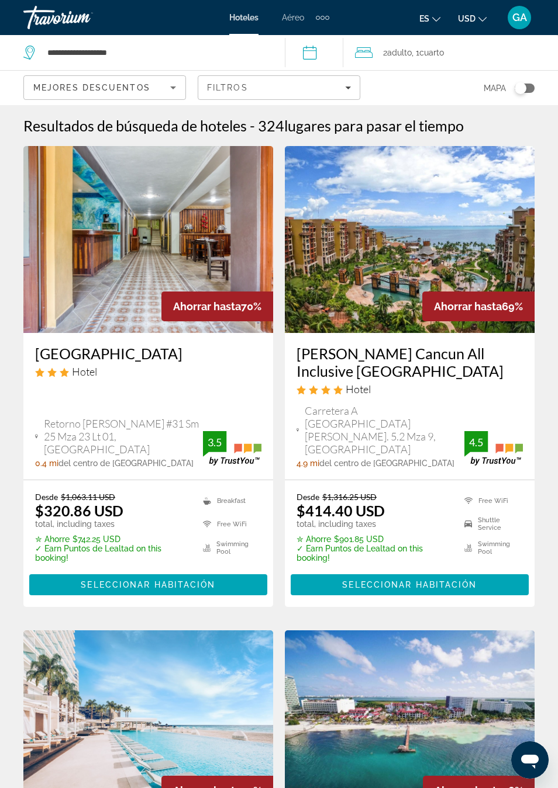
click at [387, 580] on span "Seleccionar habitación" at bounding box center [409, 584] width 134 height 9
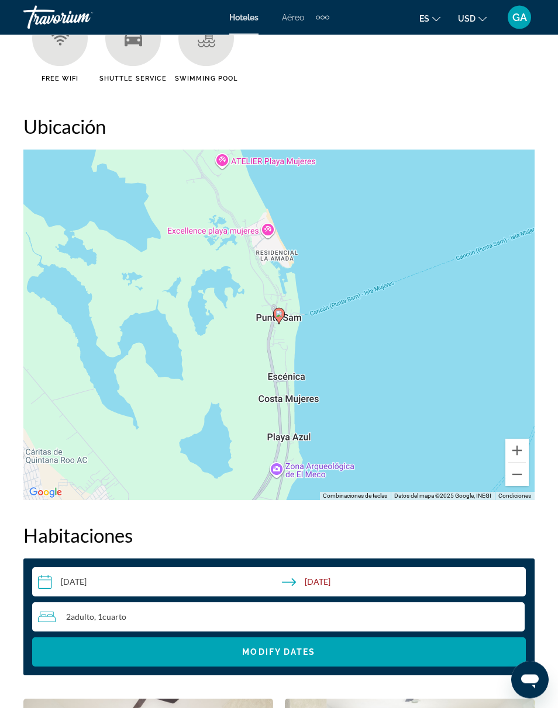
scroll to position [1351, 0]
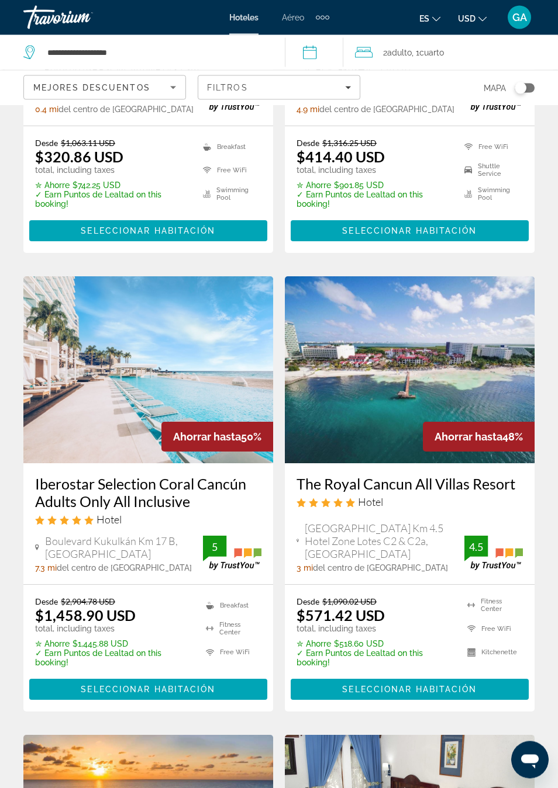
scroll to position [354, 0]
click at [80, 676] on span "Main content" at bounding box center [148, 690] width 238 height 28
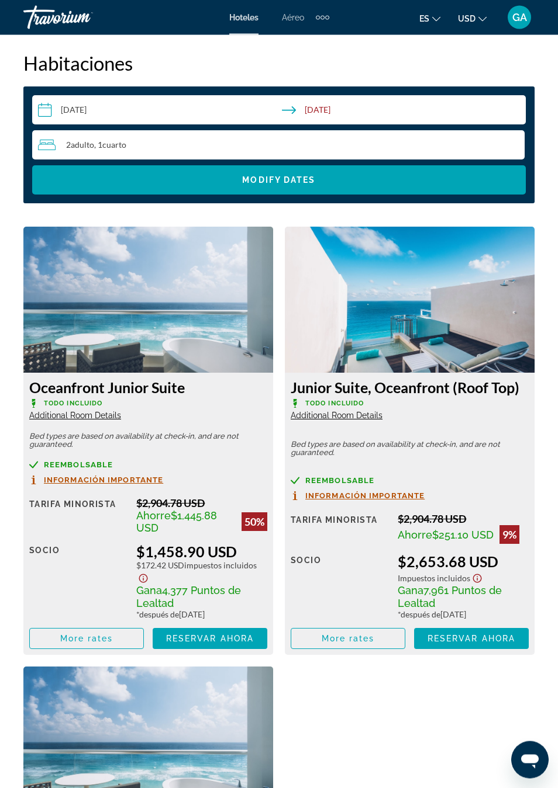
scroll to position [1857, 0]
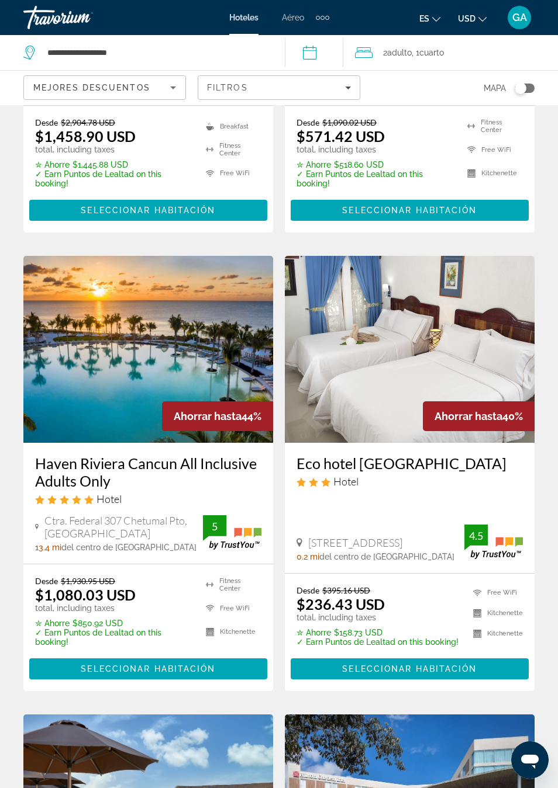
scroll to position [821, 0]
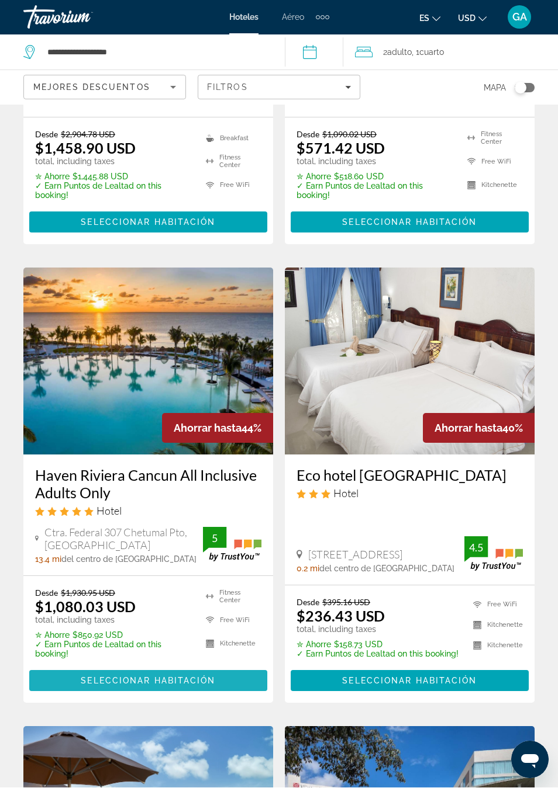
click at [61, 667] on span "Main content" at bounding box center [148, 681] width 238 height 28
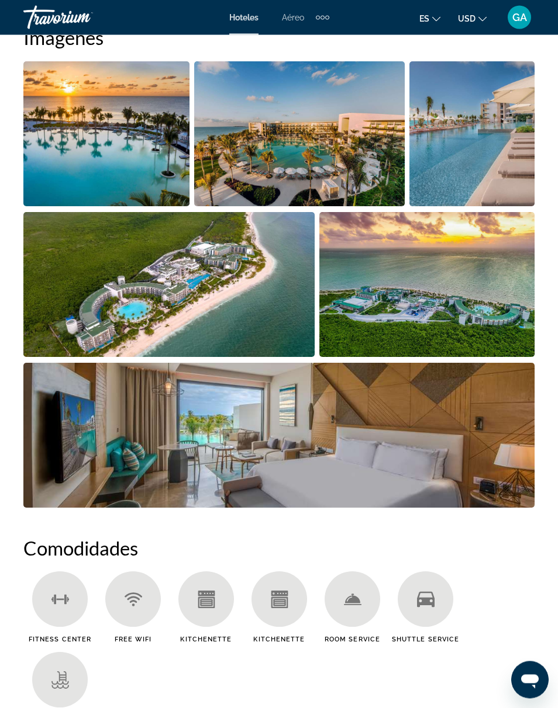
scroll to position [812, 0]
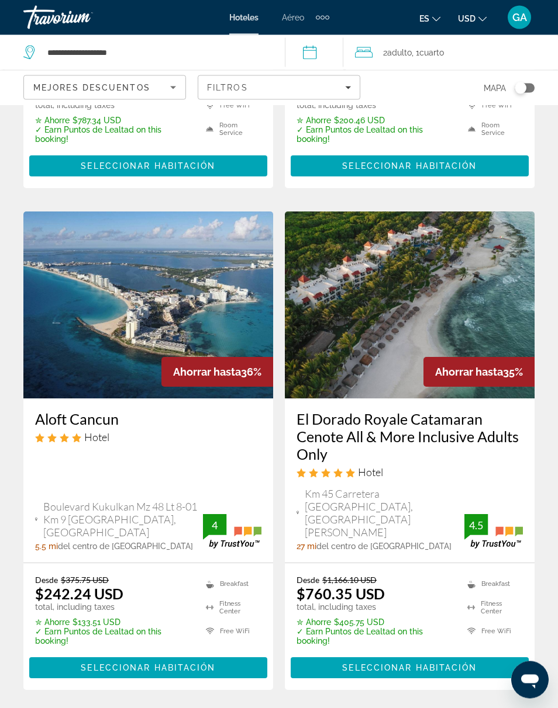
scroll to position [2300, 0]
